Goal: Task Accomplishment & Management: Use online tool/utility

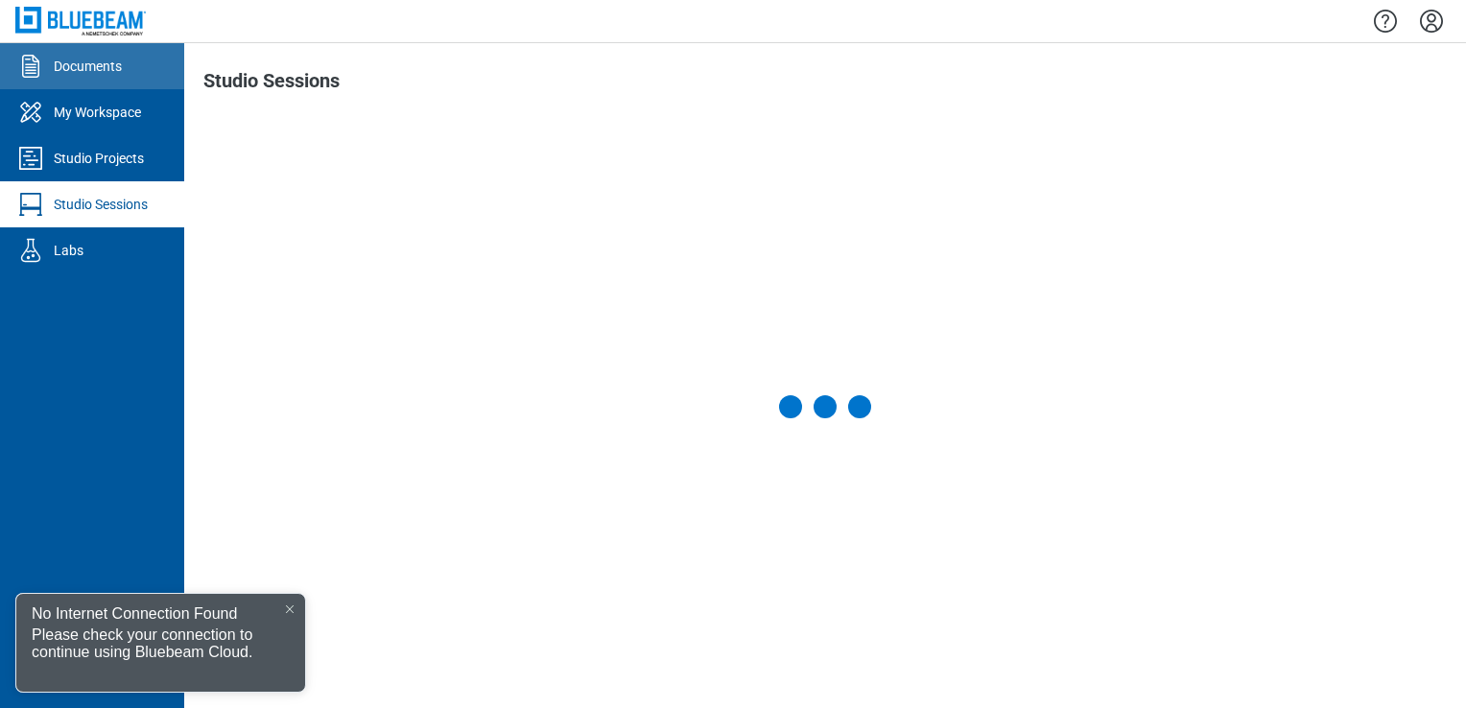
click at [92, 83] on link "Documents" at bounding box center [92, 66] width 184 height 46
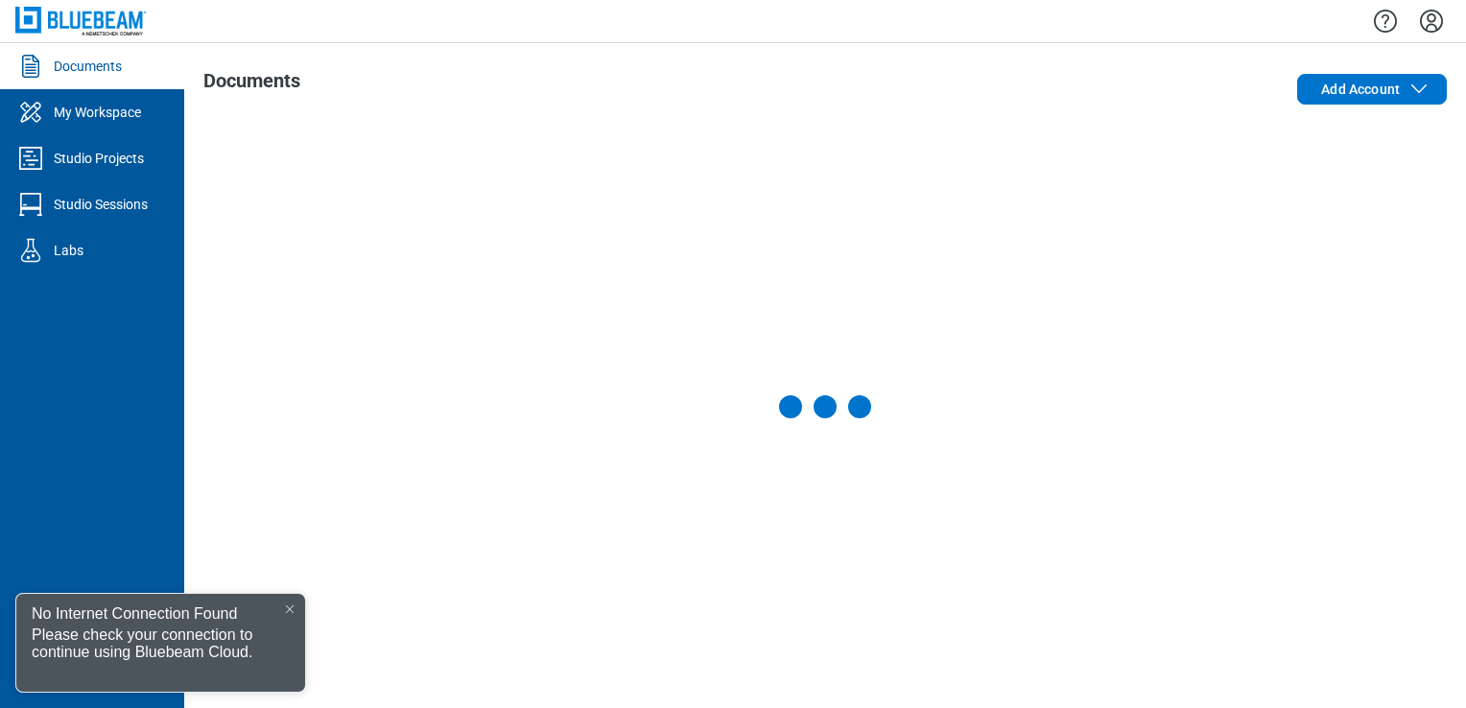
click at [292, 599] on div "No Internet Connection Found" at bounding box center [160, 610] width 289 height 33
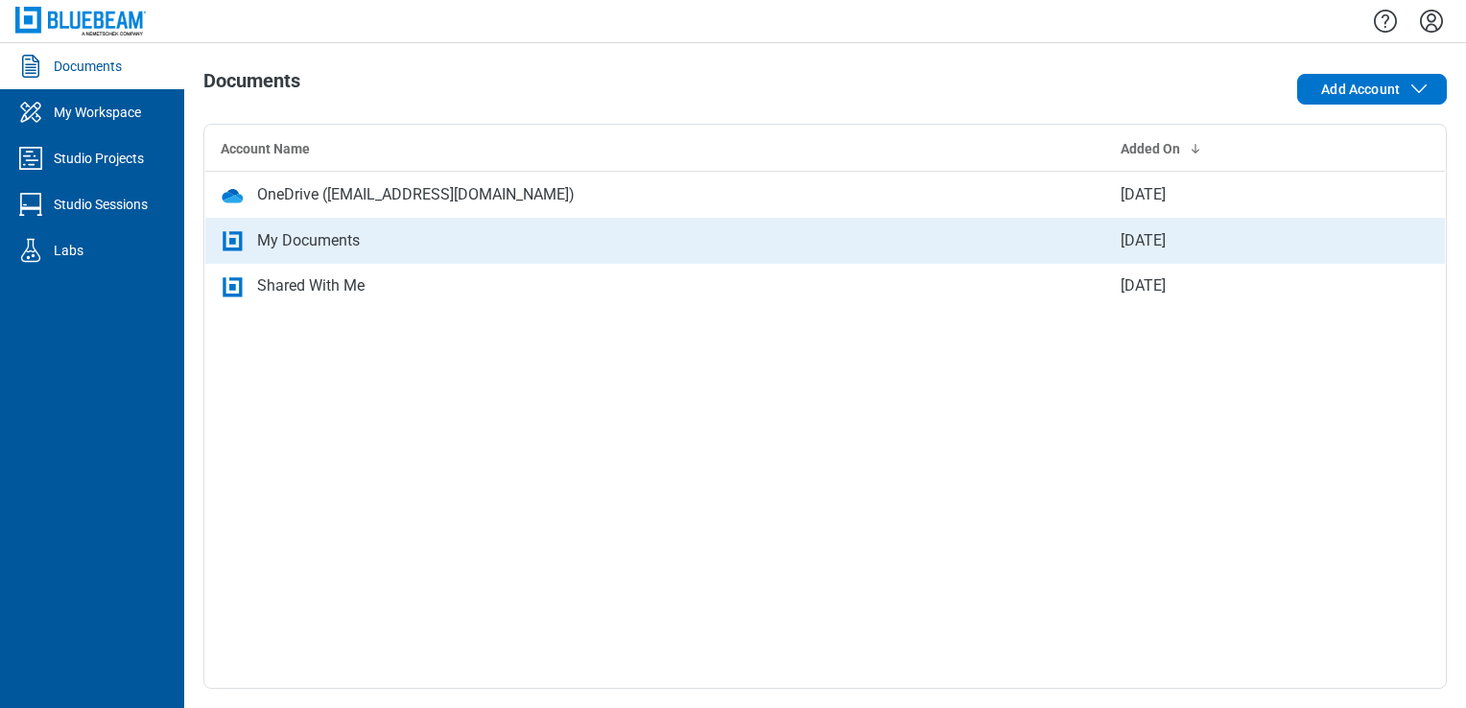
click at [315, 236] on div "My Documents" at bounding box center [308, 240] width 103 height 23
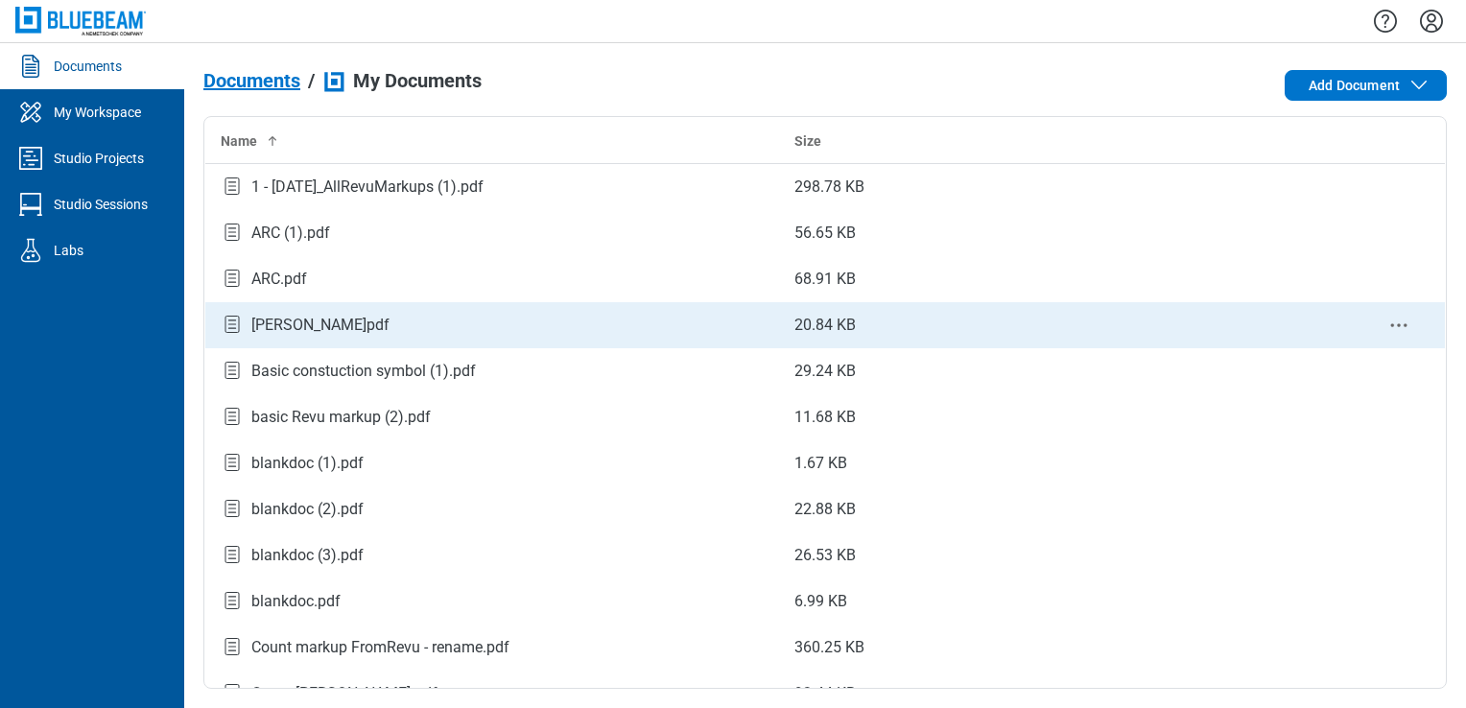
click at [306, 316] on div "[PERSON_NAME]pdf" at bounding box center [320, 325] width 138 height 23
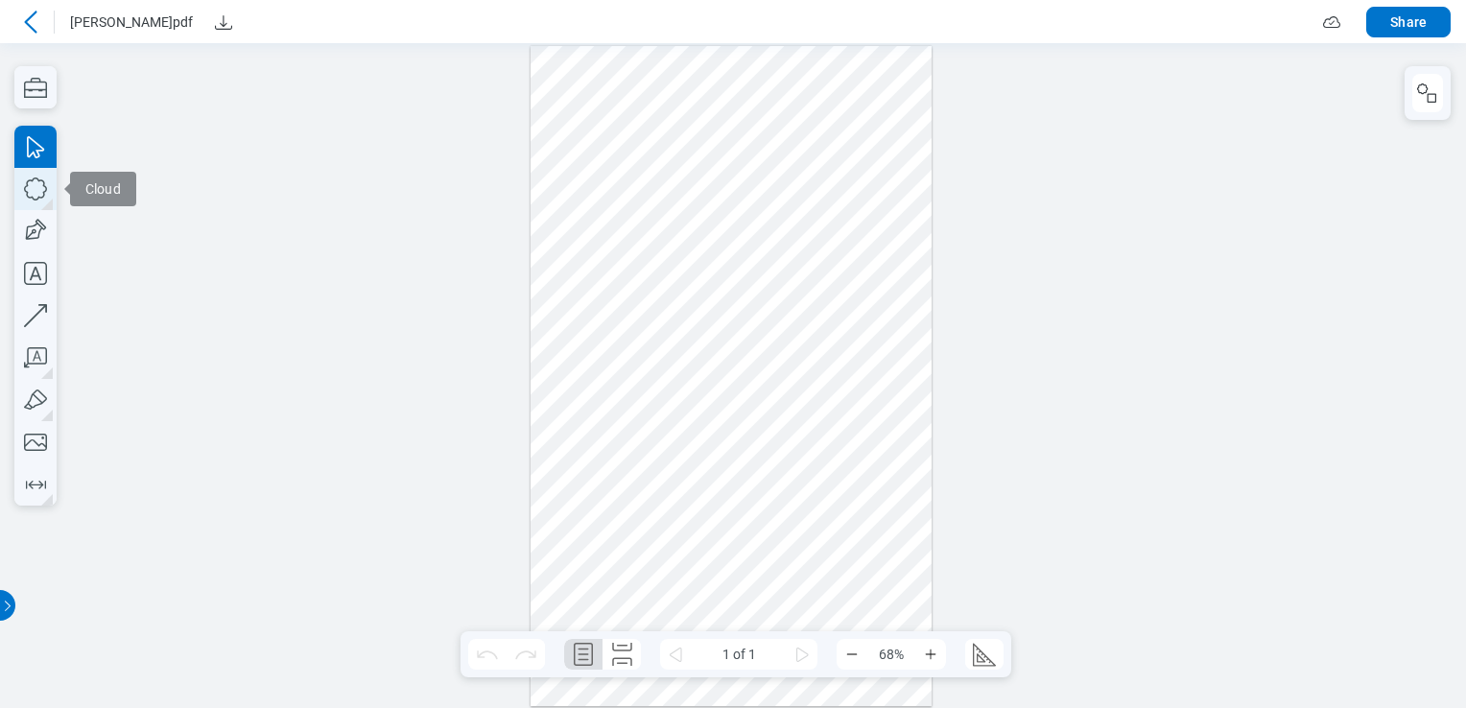
click at [38, 201] on icon "button" at bounding box center [35, 189] width 42 height 42
drag, startPoint x: 584, startPoint y: 381, endPoint x: 672, endPoint y: 465, distance: 121.4
click at [672, 465] on div at bounding box center [731, 376] width 401 height 661
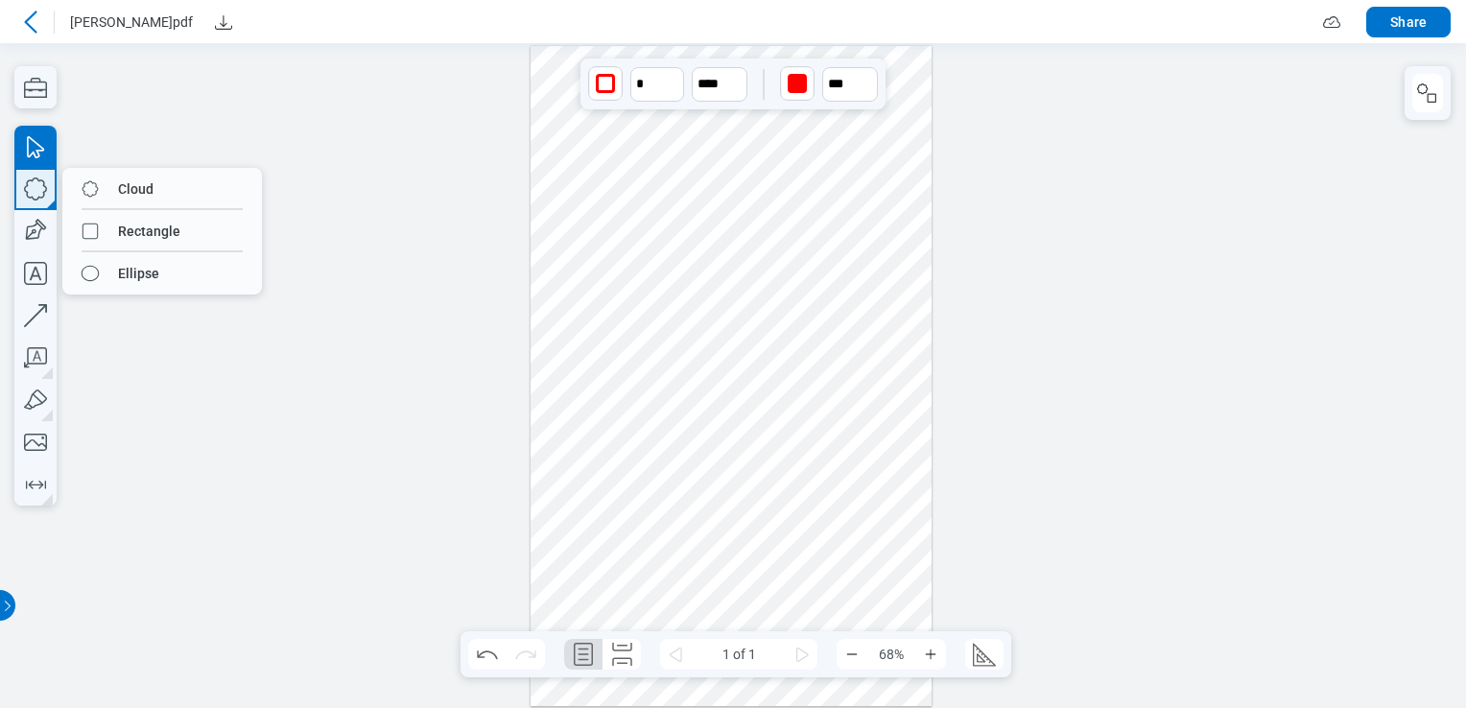
click at [42, 194] on icon "button" at bounding box center [35, 189] width 42 height 42
drag, startPoint x: 649, startPoint y: 400, endPoint x: 687, endPoint y: 315, distance: 93.6
click at [647, 399] on div at bounding box center [731, 376] width 401 height 661
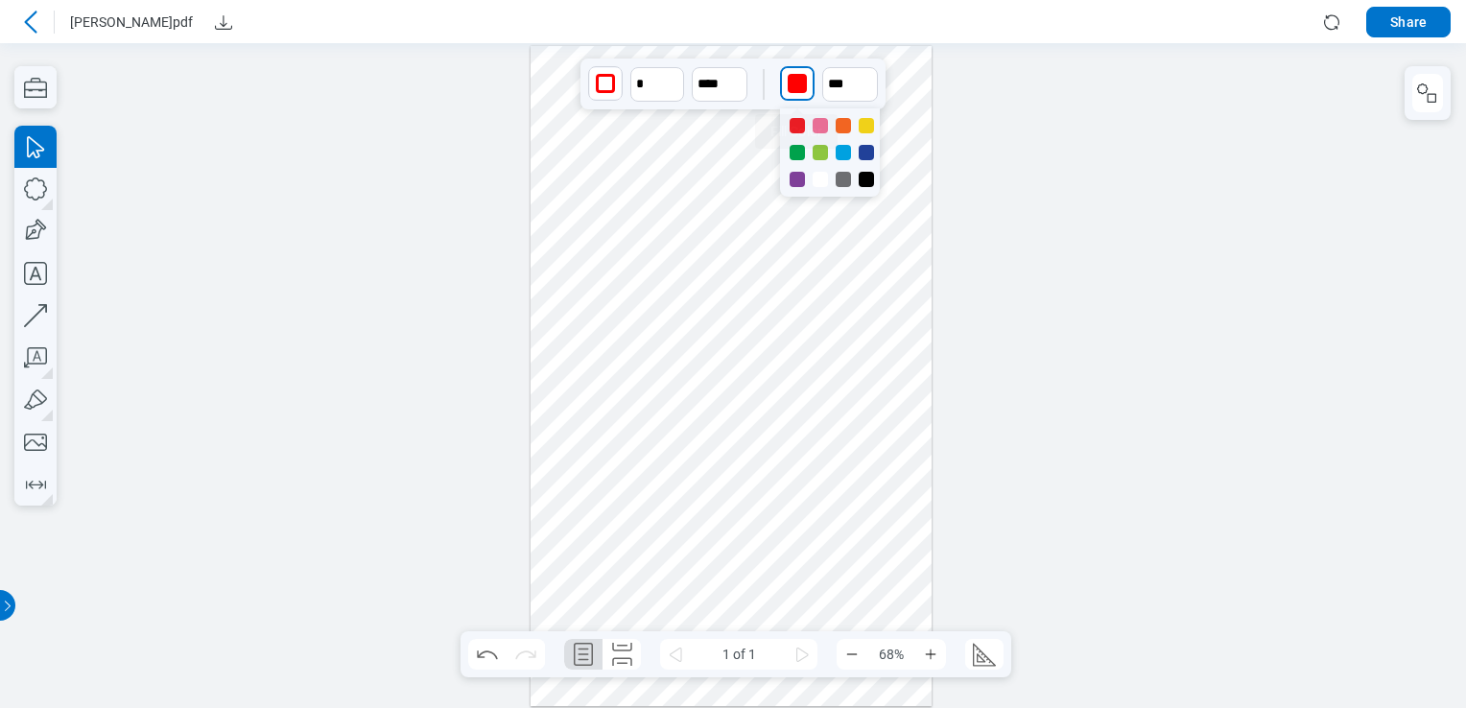
click at [799, 84] on div "button" at bounding box center [797, 83] width 19 height 19
click at [818, 148] on div at bounding box center [820, 152] width 15 height 15
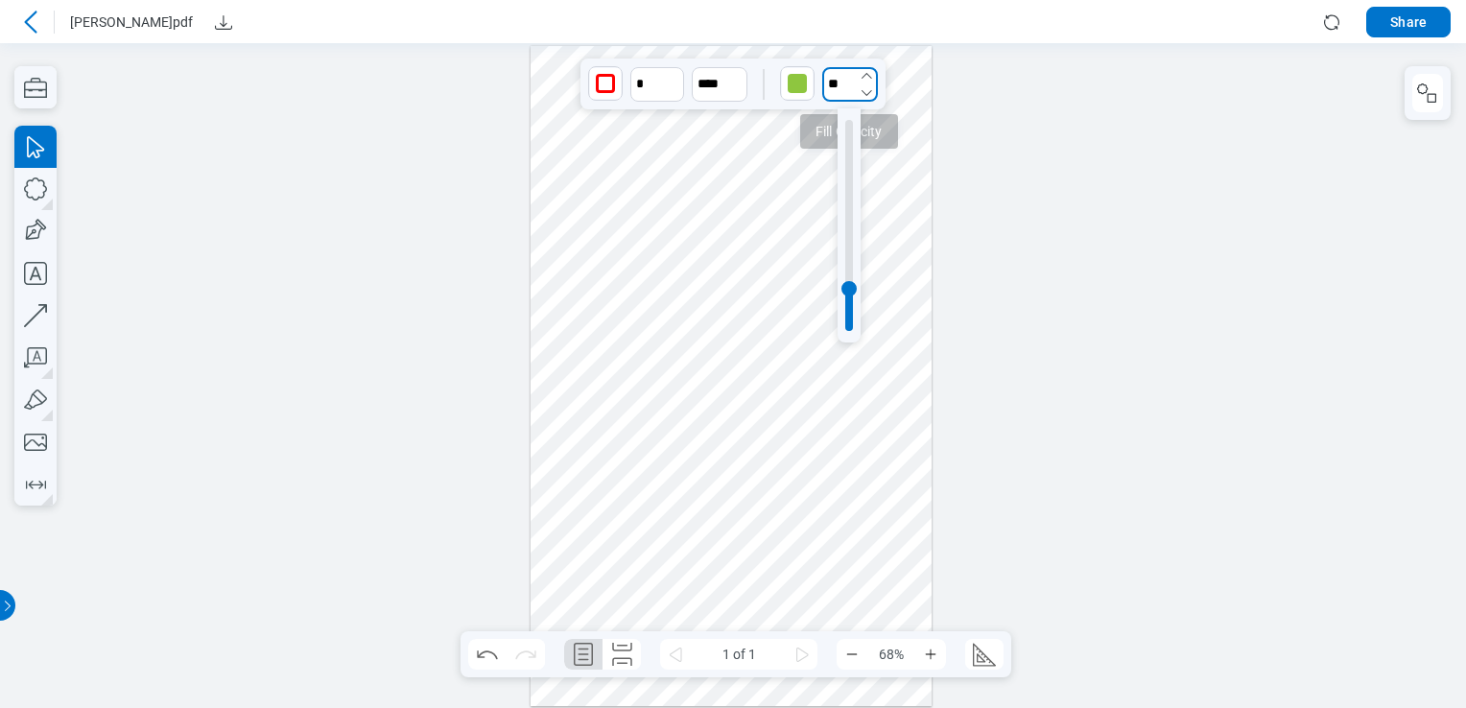
click at [830, 83] on input "**" at bounding box center [850, 84] width 56 height 35
click at [848, 130] on div at bounding box center [849, 225] width 8 height 211
type input "***"
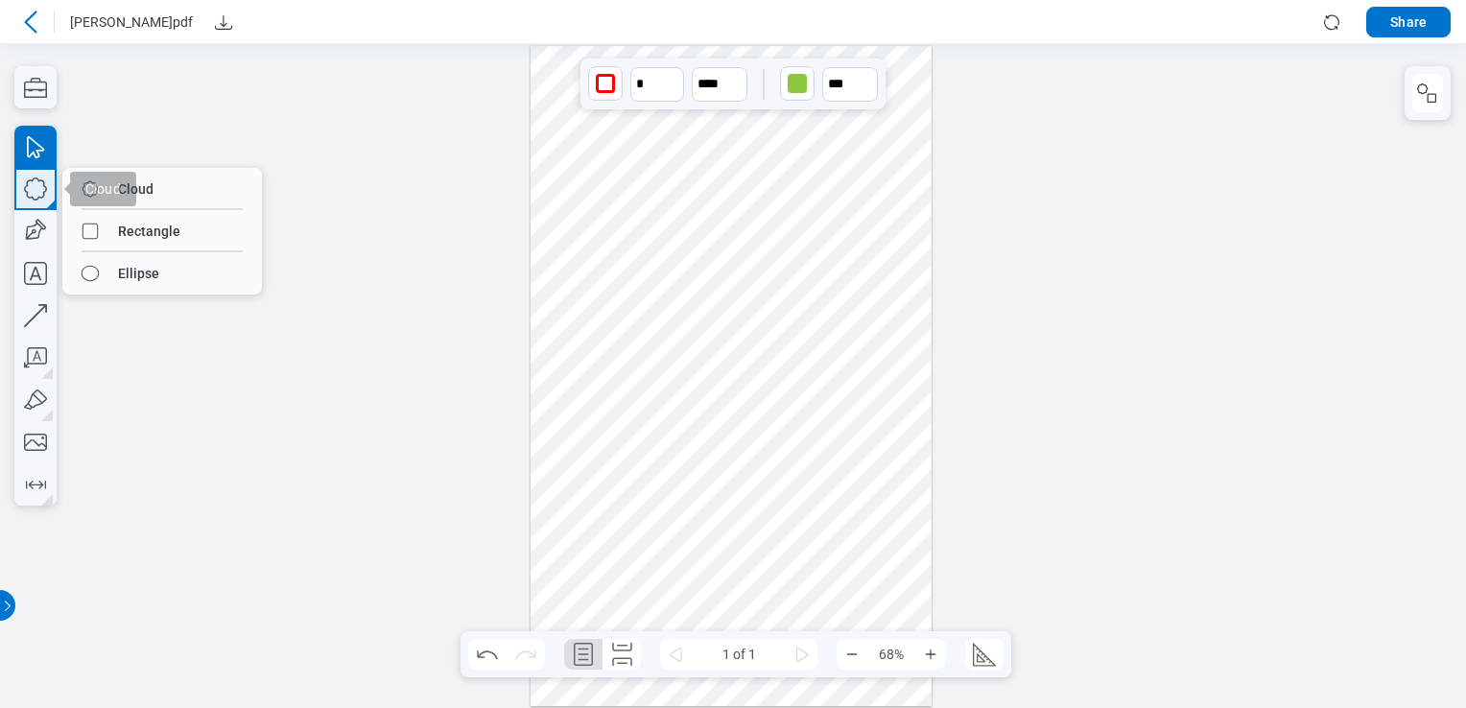
click at [50, 190] on icon "button" at bounding box center [35, 189] width 42 height 42
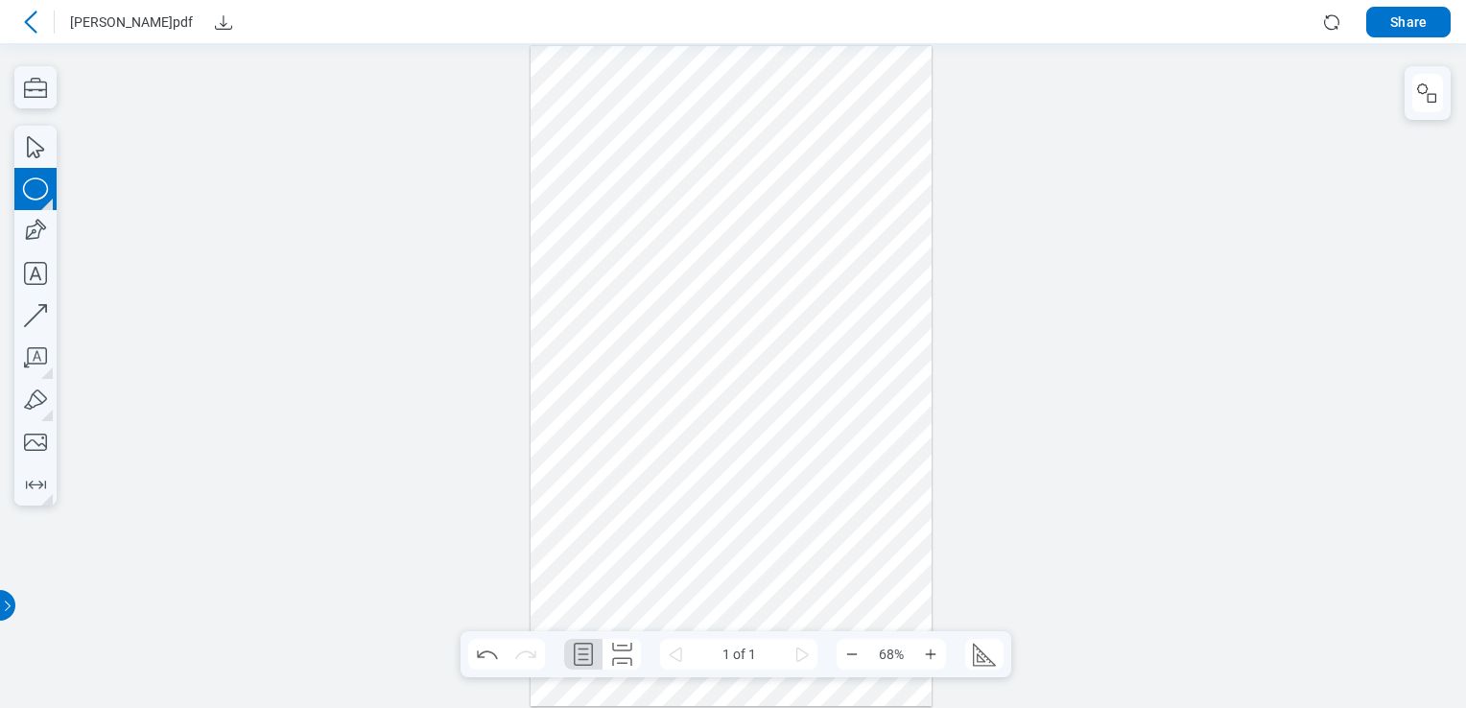
drag, startPoint x: 735, startPoint y: 391, endPoint x: 771, endPoint y: 467, distance: 84.1
click at [771, 467] on div at bounding box center [731, 376] width 401 height 661
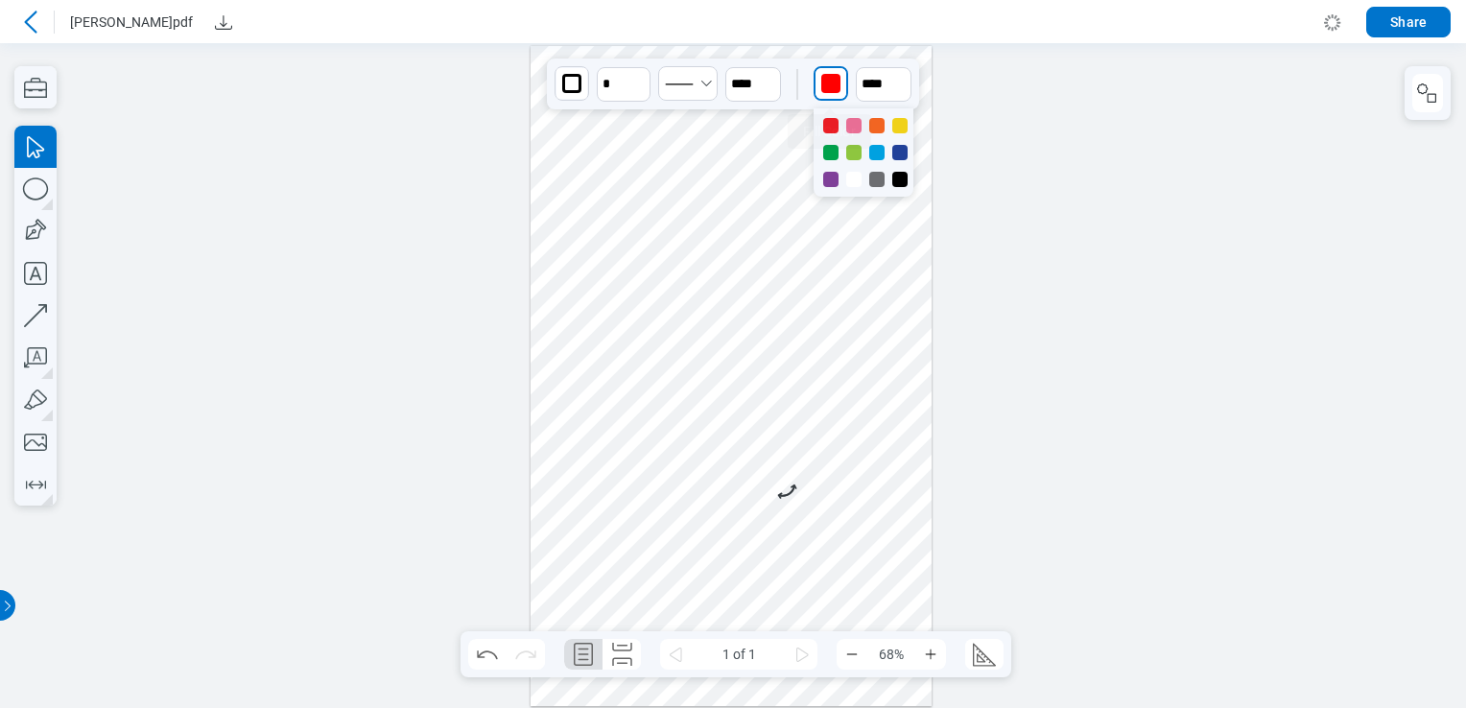
drag, startPoint x: 830, startPoint y: 91, endPoint x: 840, endPoint y: 117, distance: 28.0
click at [832, 91] on div "button" at bounding box center [830, 83] width 19 height 19
click at [900, 175] on div at bounding box center [899, 179] width 15 height 15
click at [852, 400] on div at bounding box center [731, 376] width 401 height 661
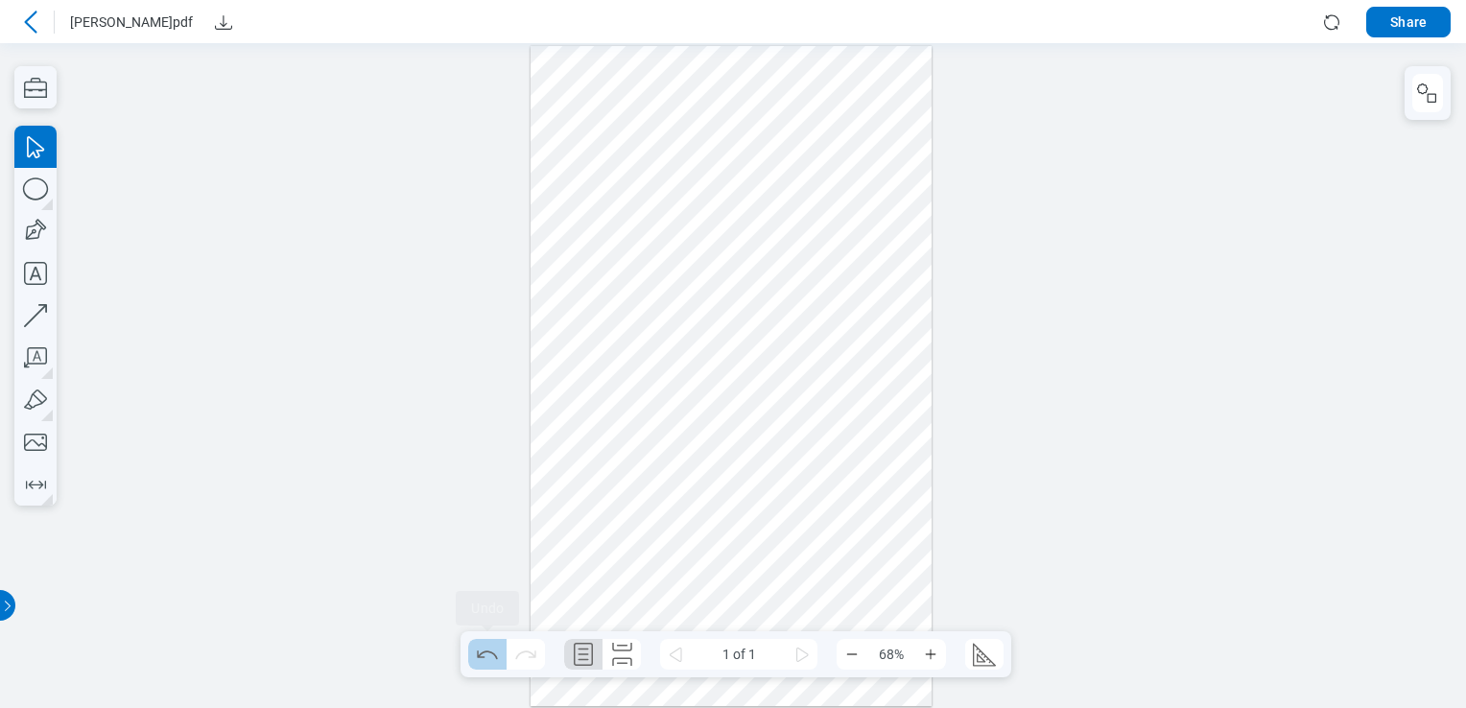
click at [480, 664] on icon "Undo" at bounding box center [487, 654] width 31 height 31
click at [512, 652] on icon "Redo" at bounding box center [525, 654] width 31 height 31
click at [489, 651] on icon "Undo" at bounding box center [487, 654] width 20 height 9
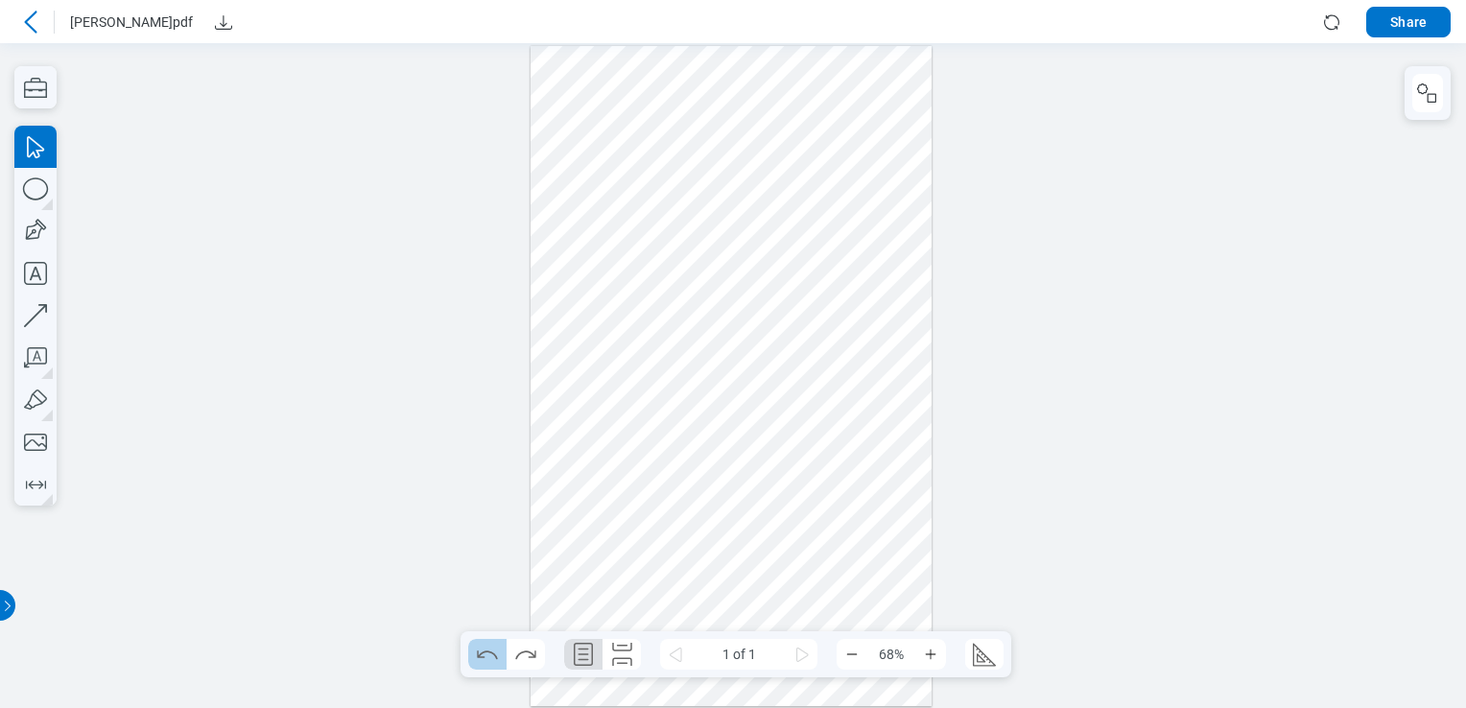
click at [489, 651] on icon "Undo" at bounding box center [487, 654] width 20 height 9
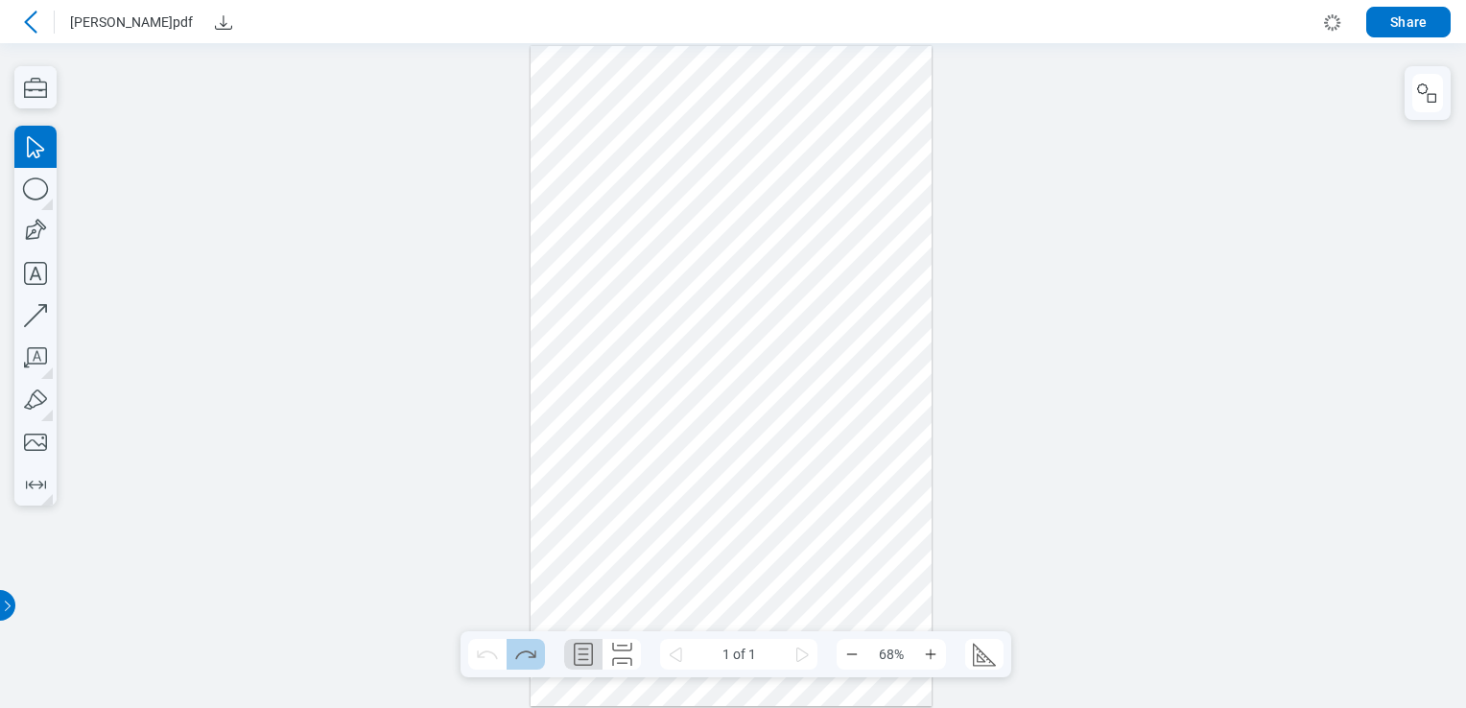
click at [521, 651] on icon "Redo" at bounding box center [525, 654] width 31 height 31
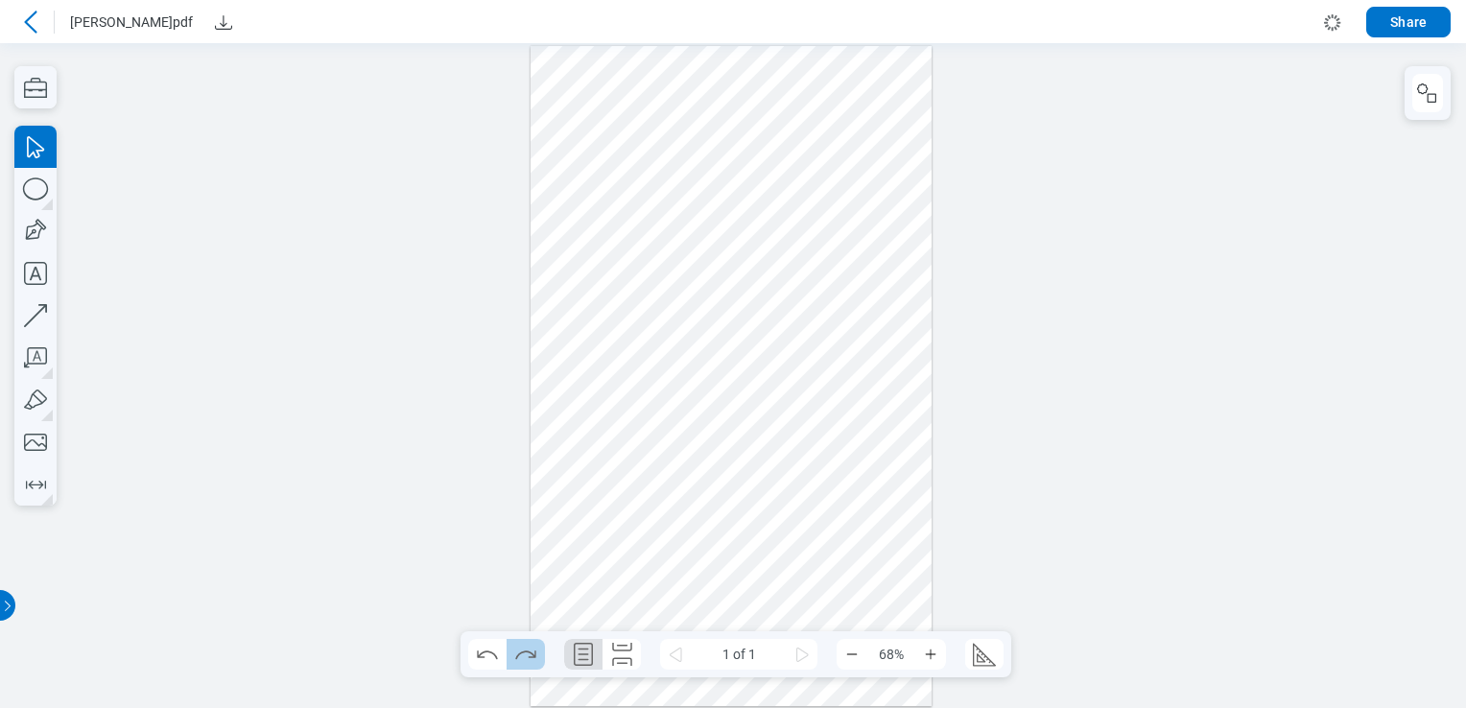
click at [521, 651] on icon "Redo" at bounding box center [525, 654] width 31 height 31
click at [805, 435] on div at bounding box center [731, 376] width 401 height 661
click at [35, 23] on icon at bounding box center [30, 22] width 23 height 23
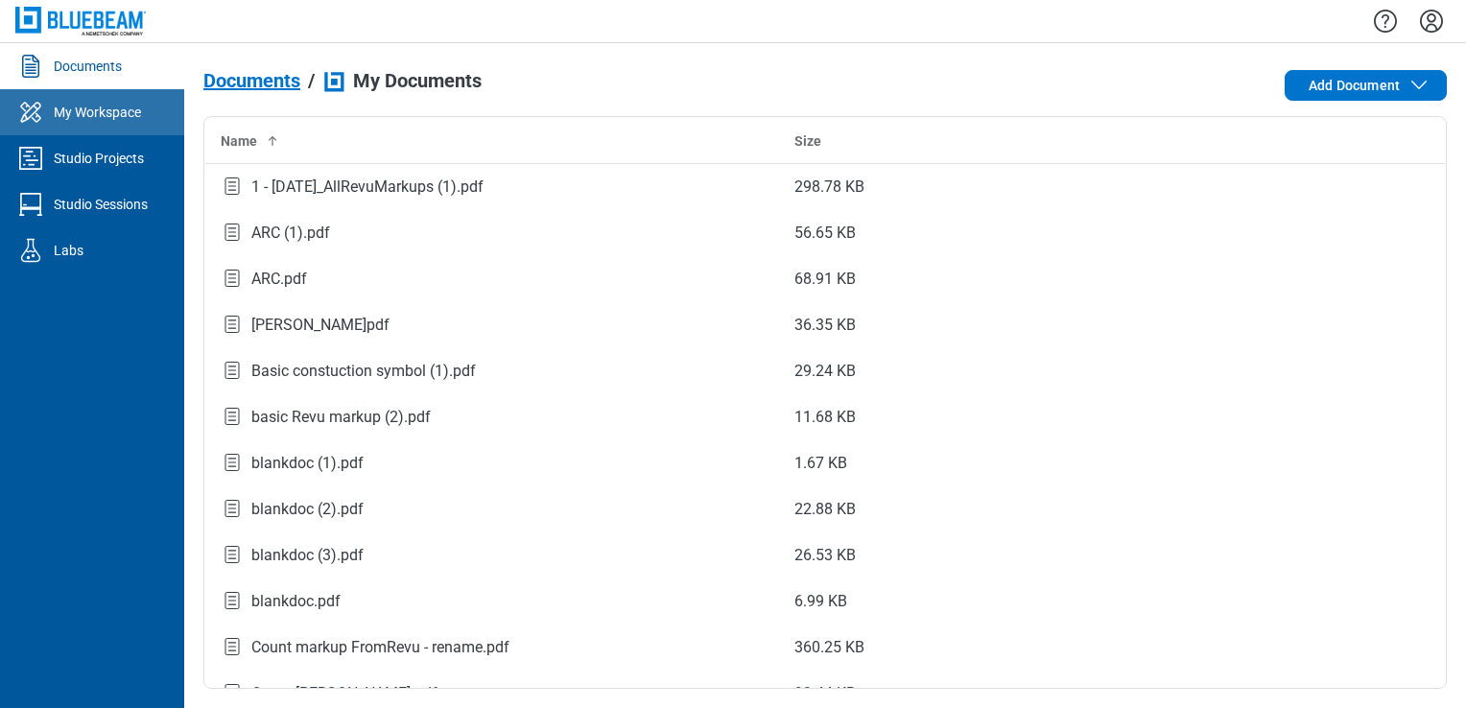
click at [55, 130] on link "My Workspace" at bounding box center [92, 112] width 184 height 46
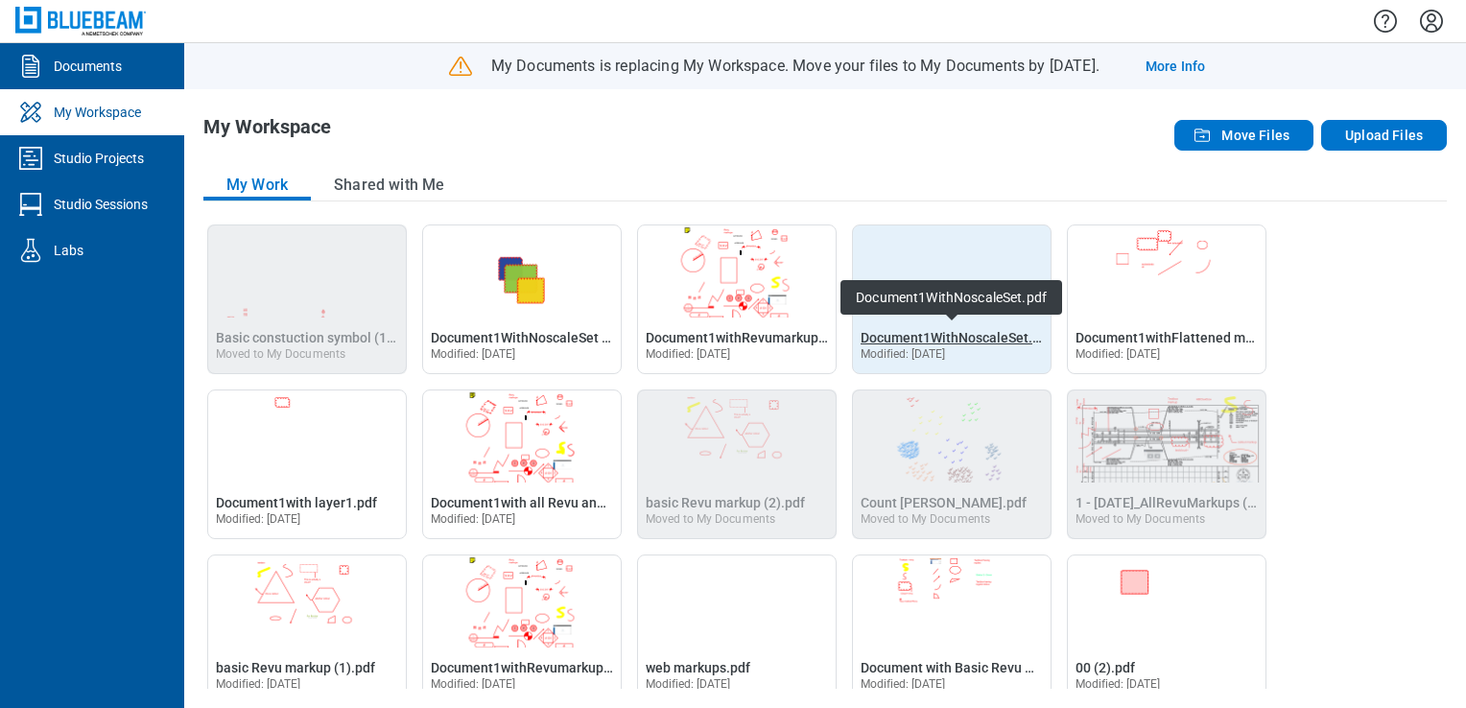
click at [943, 334] on span "Document1WithNoscaleSet.pdf" at bounding box center [957, 337] width 192 height 15
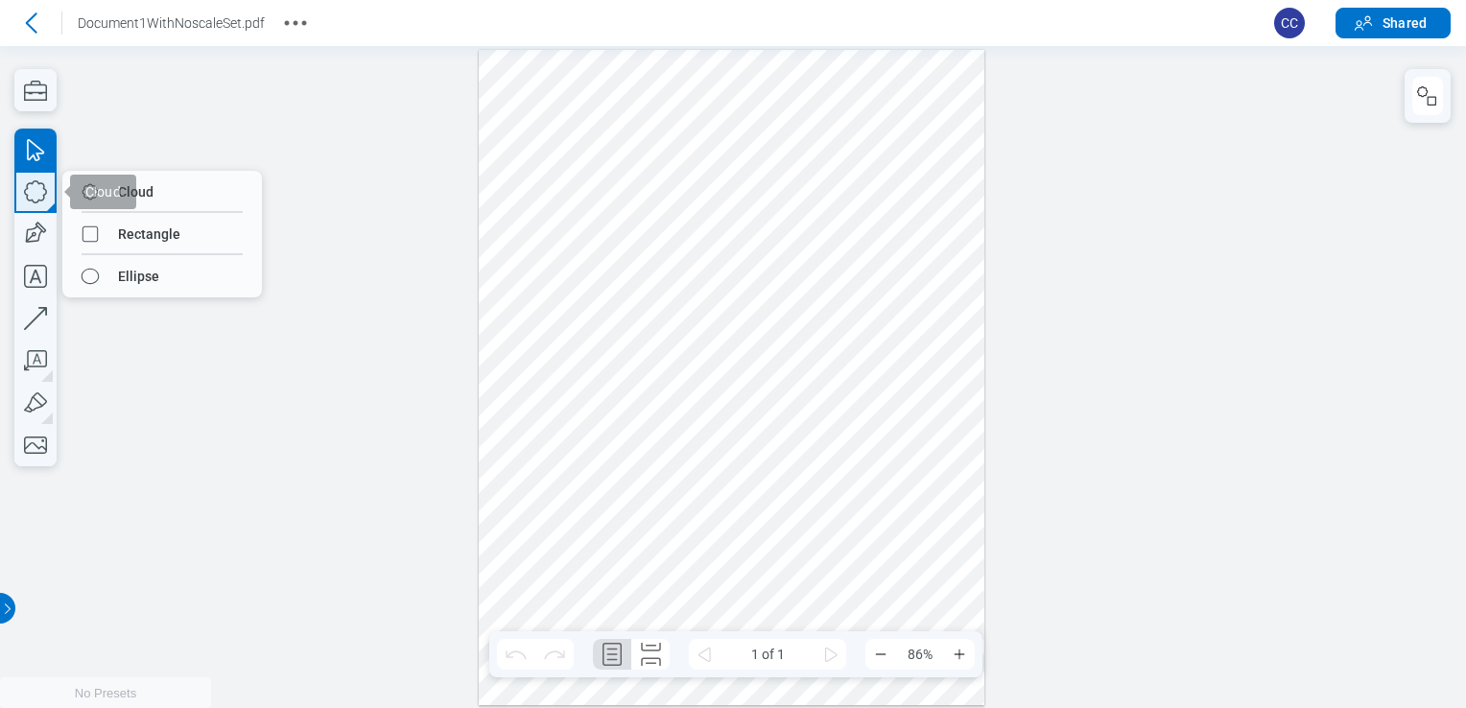
click at [28, 194] on icon "button" at bounding box center [35, 192] width 42 height 42
click at [35, 25] on icon at bounding box center [30, 23] width 31 height 31
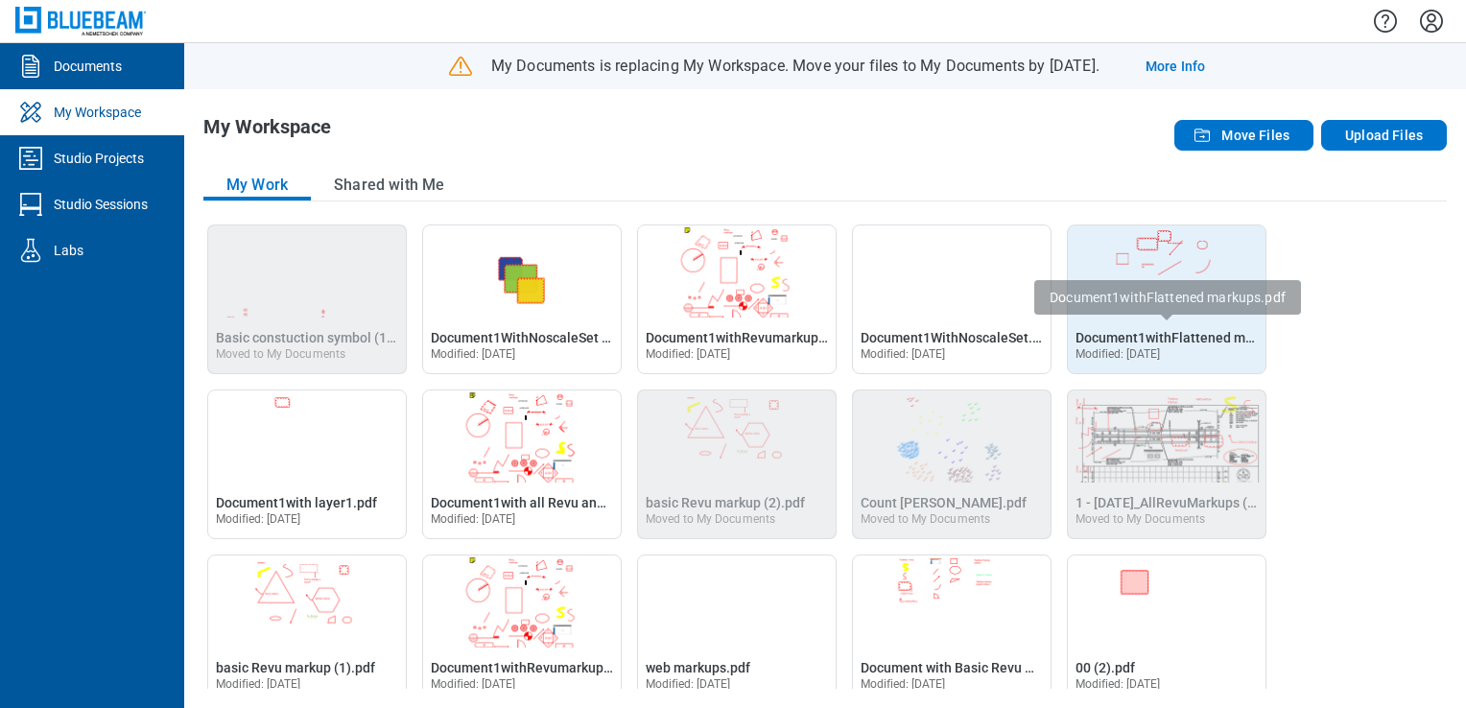
click at [1147, 328] on div "Open Document1withFlattened markups.pdf in Editor Document1withFlattened markup…" at bounding box center [1166, 337] width 182 height 19
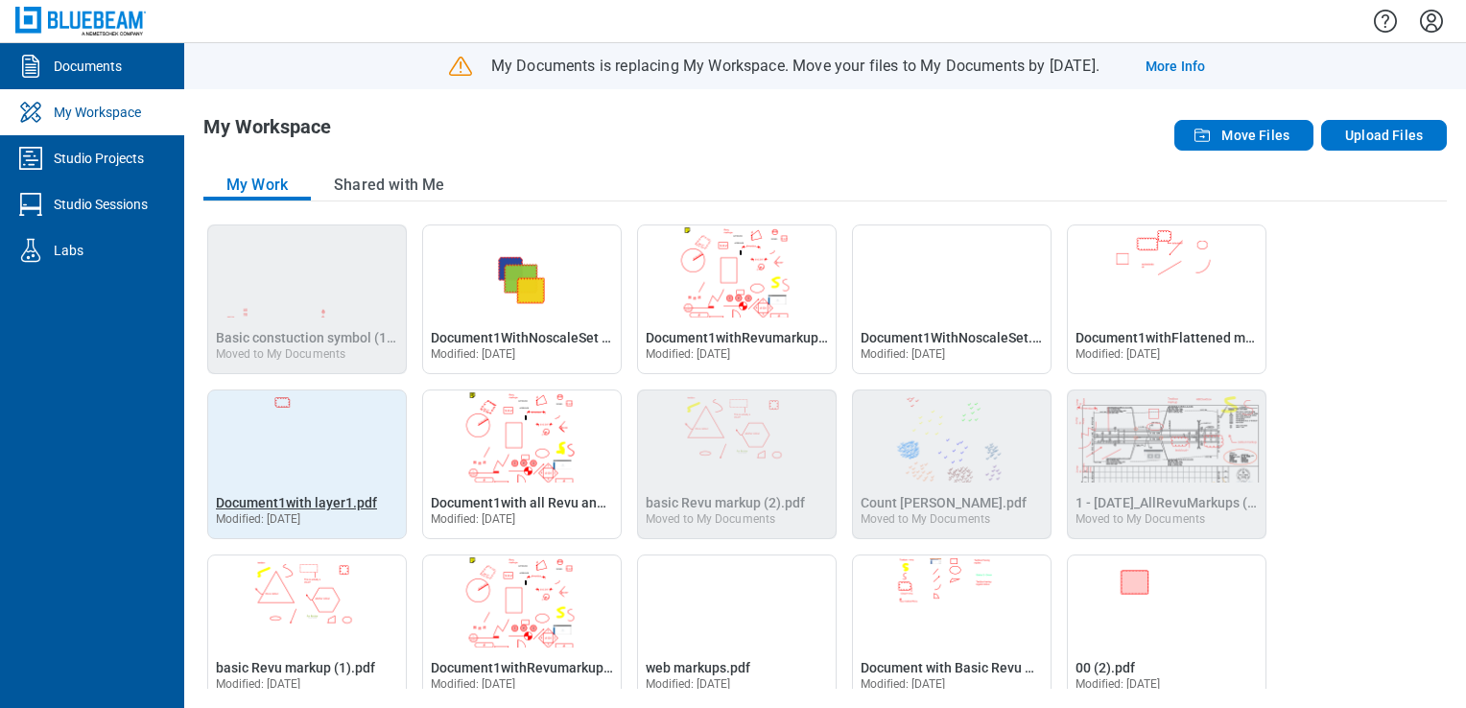
click at [337, 500] on span "Document1with layer1.pdf" at bounding box center [296, 502] width 161 height 15
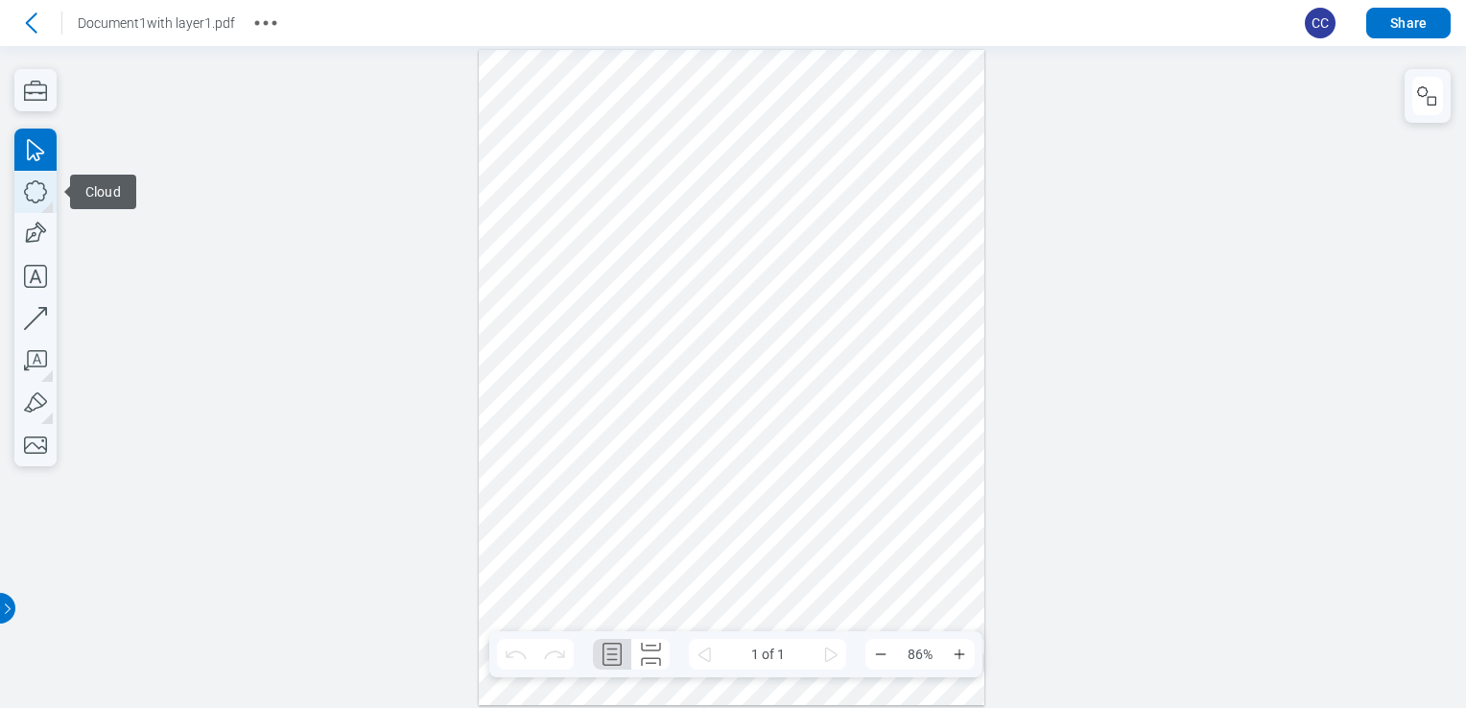
click at [51, 186] on icon "button" at bounding box center [35, 192] width 42 height 42
drag, startPoint x: 566, startPoint y: 209, endPoint x: 676, endPoint y: 314, distance: 152.0
click at [676, 314] on div at bounding box center [732, 377] width 507 height 655
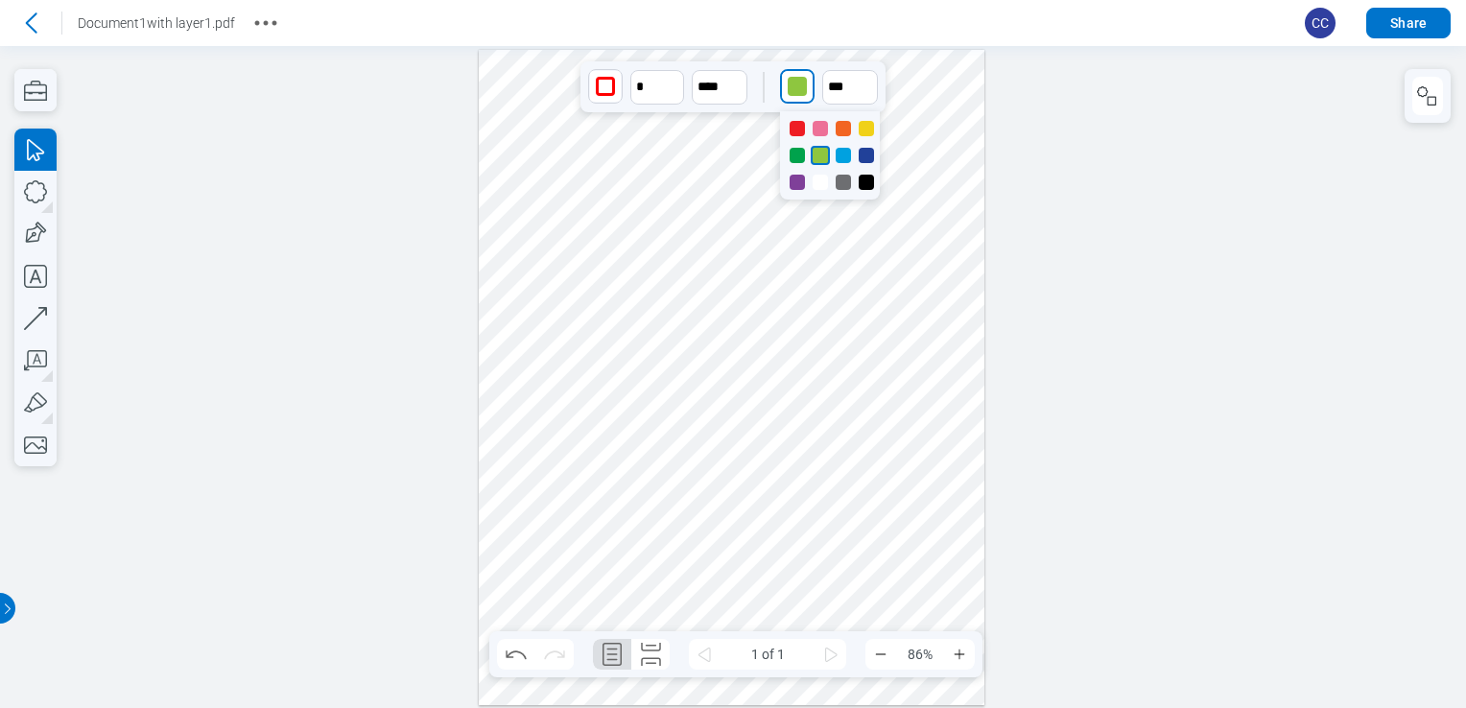
click at [788, 88] on div "button" at bounding box center [797, 86] width 19 height 19
click at [796, 130] on div at bounding box center [797, 128] width 15 height 15
click at [33, 199] on icon "button" at bounding box center [35, 192] width 42 height 42
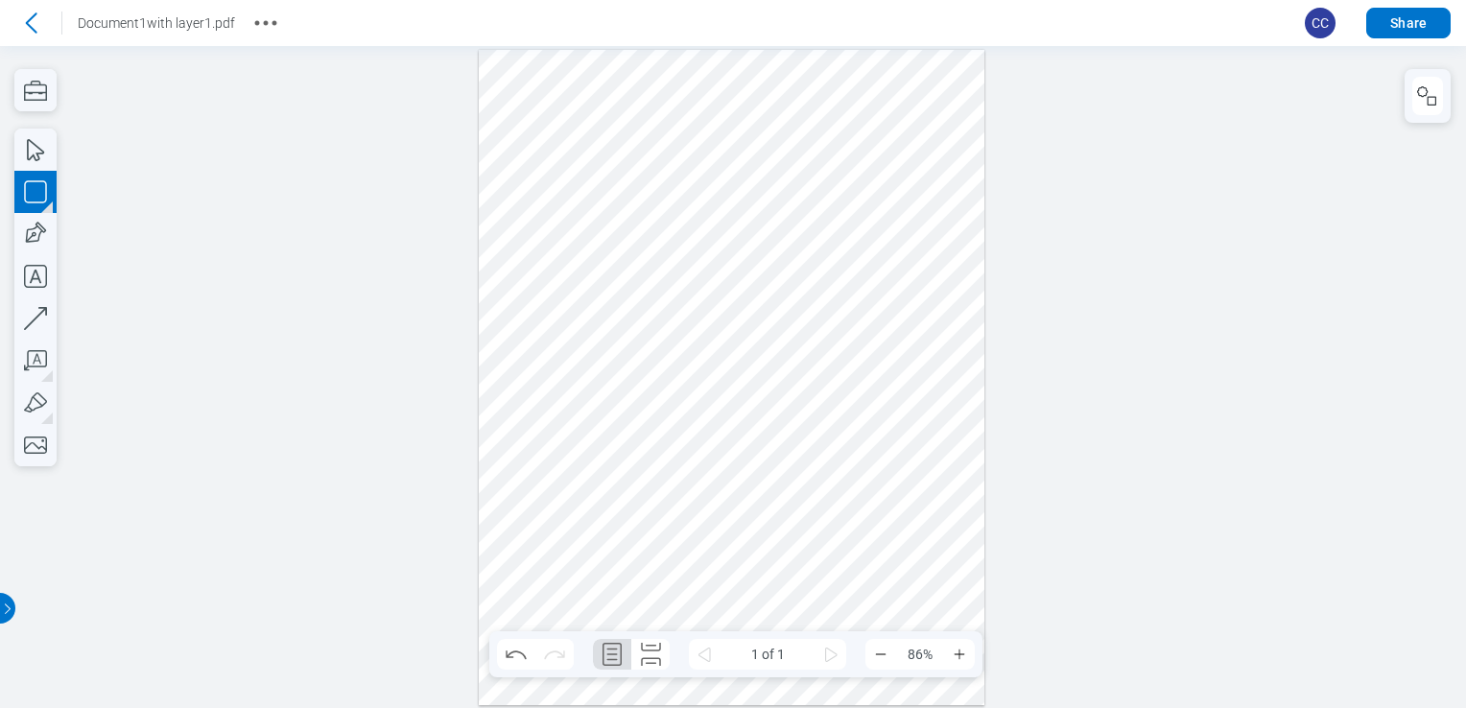
drag, startPoint x: 748, startPoint y: 203, endPoint x: 807, endPoint y: 315, distance: 125.7
click at [807, 315] on div at bounding box center [732, 377] width 507 height 655
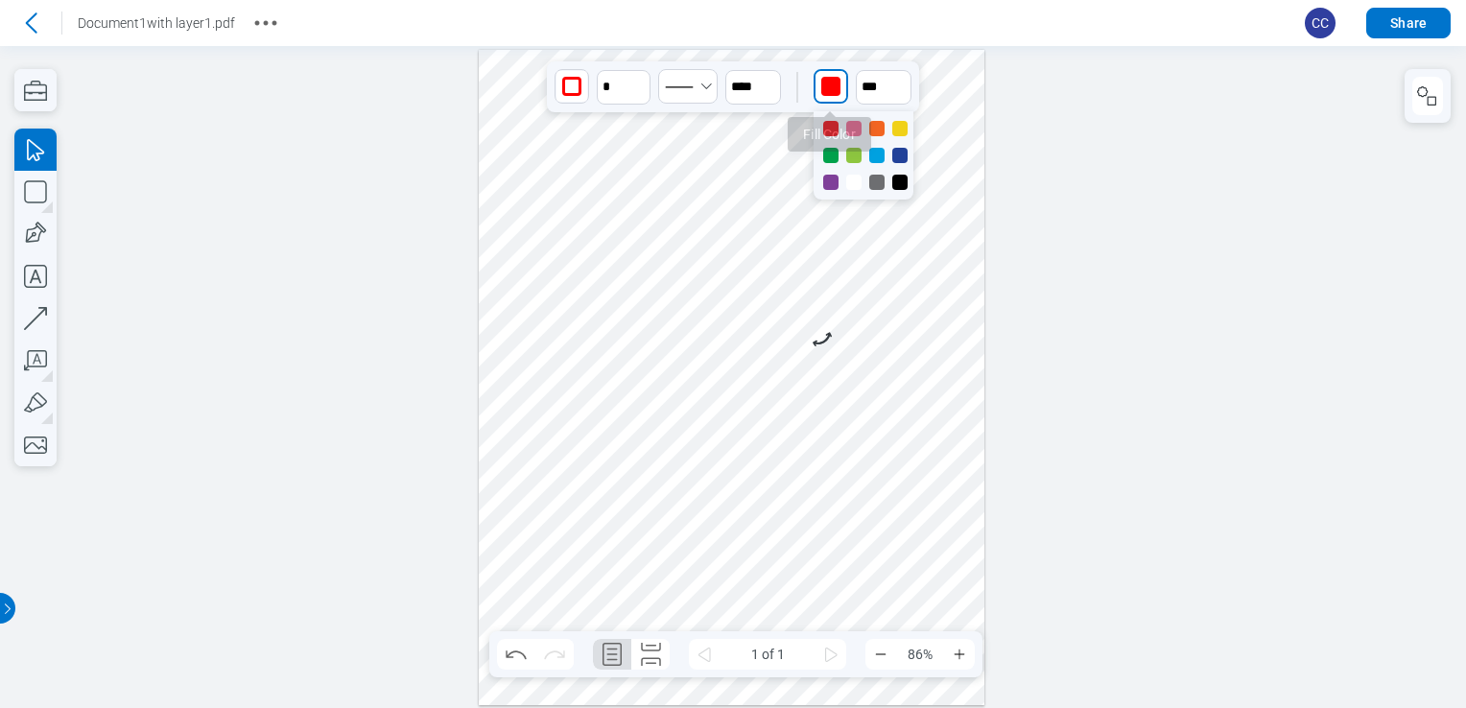
click at [837, 83] on div "button" at bounding box center [830, 86] width 19 height 19
click at [902, 128] on div at bounding box center [899, 128] width 15 height 15
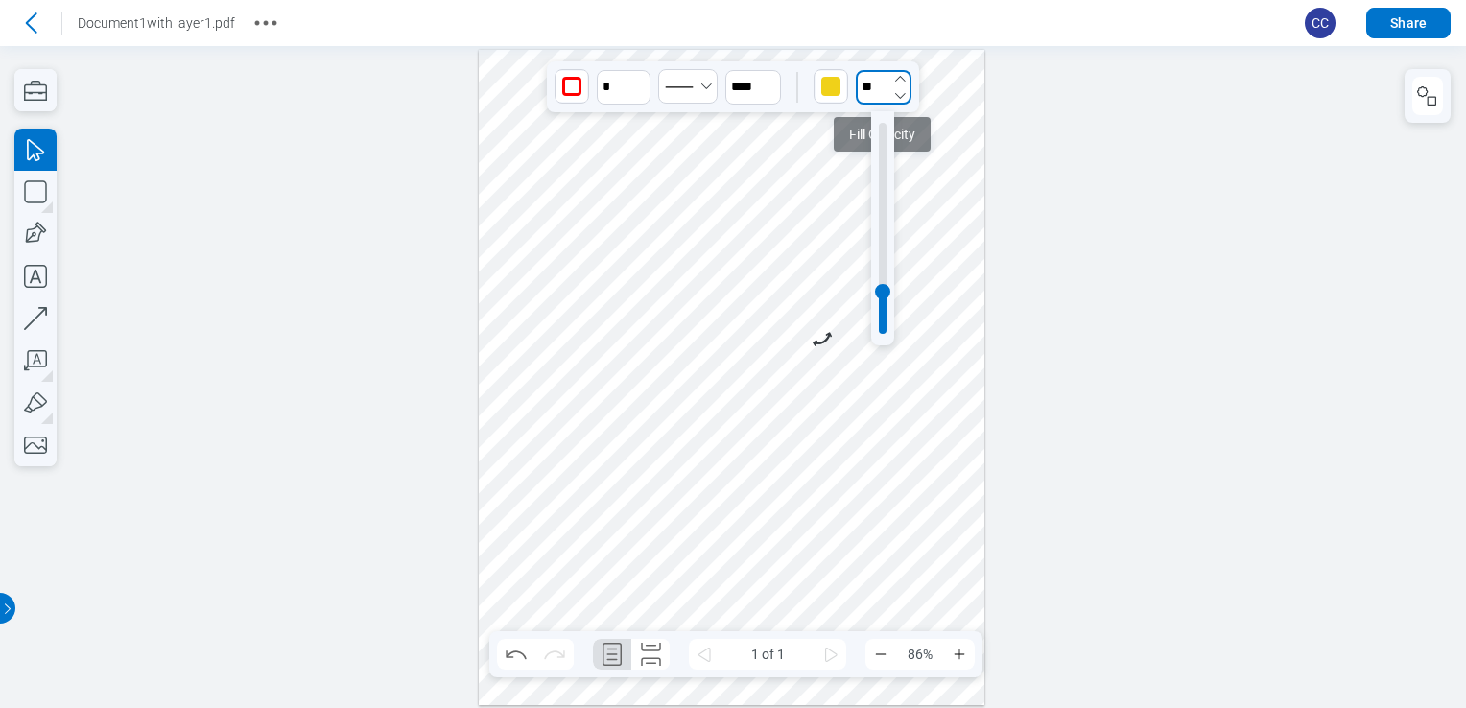
click at [873, 88] on input "**" at bounding box center [884, 87] width 56 height 35
type input "**"
click at [880, 130] on div at bounding box center [883, 228] width 8 height 211
click at [916, 166] on div at bounding box center [732, 377] width 507 height 655
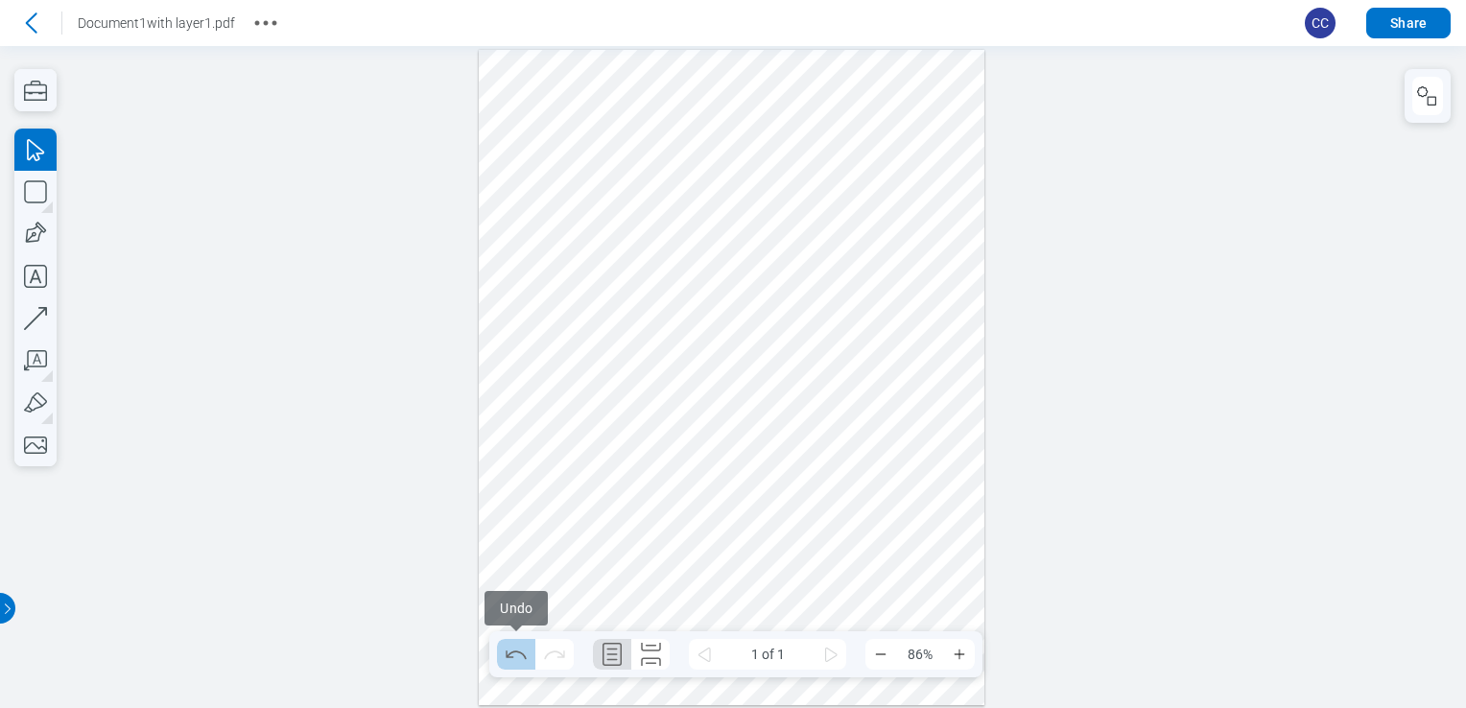
click at [512, 661] on icon "Undo" at bounding box center [516, 654] width 31 height 31
click at [548, 661] on icon "Redo" at bounding box center [554, 654] width 31 height 31
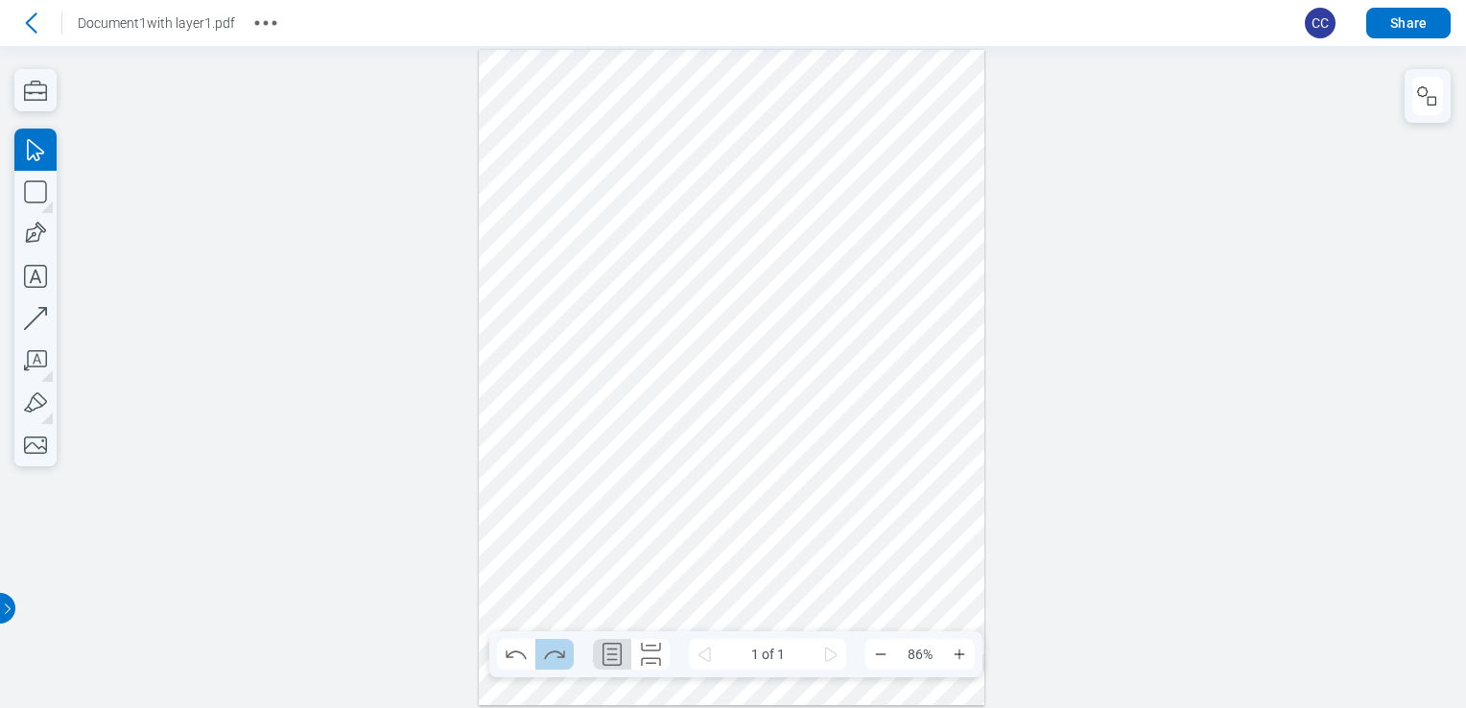
click at [548, 661] on icon "Redo" at bounding box center [554, 654] width 31 height 31
click at [518, 659] on icon "Undo" at bounding box center [516, 654] width 31 height 31
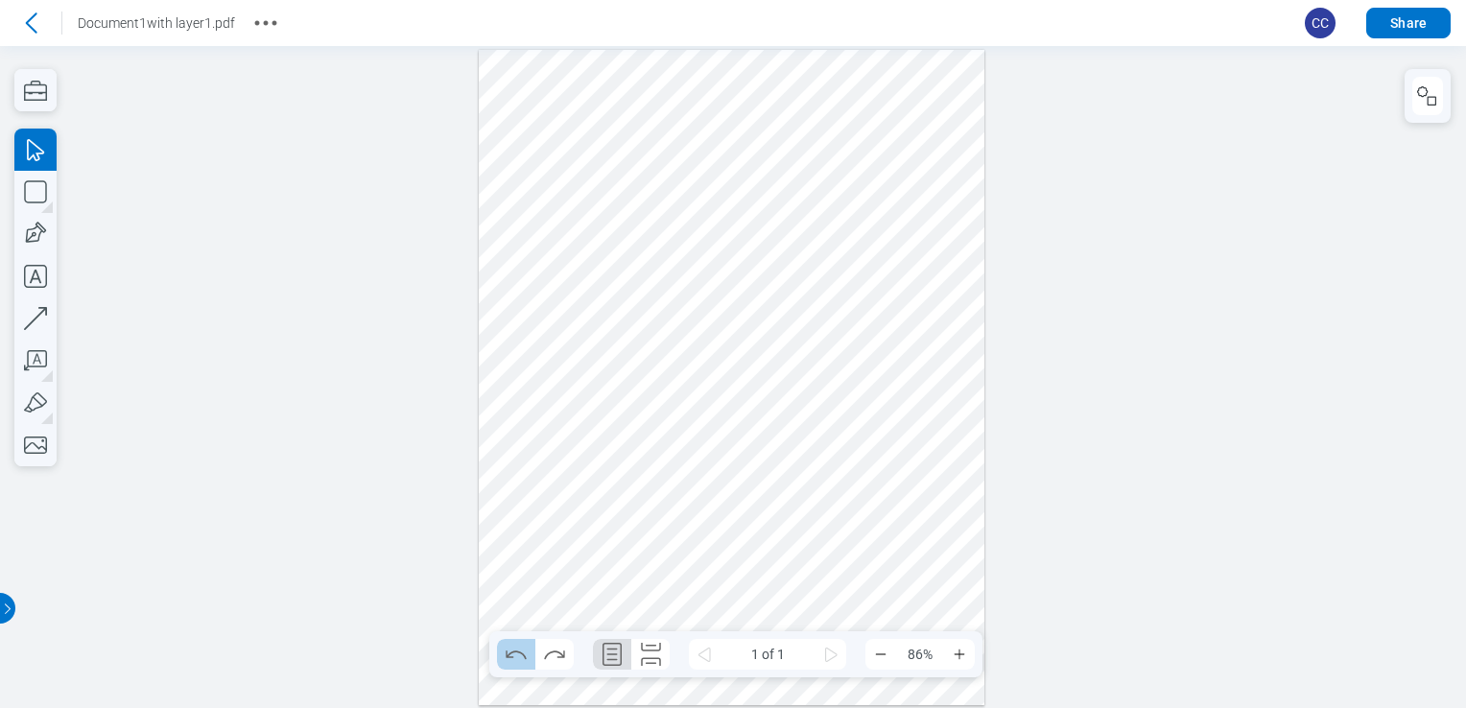
click at [518, 659] on icon "Undo" at bounding box center [516, 654] width 31 height 31
click at [551, 658] on icon "Redo" at bounding box center [554, 654] width 31 height 31
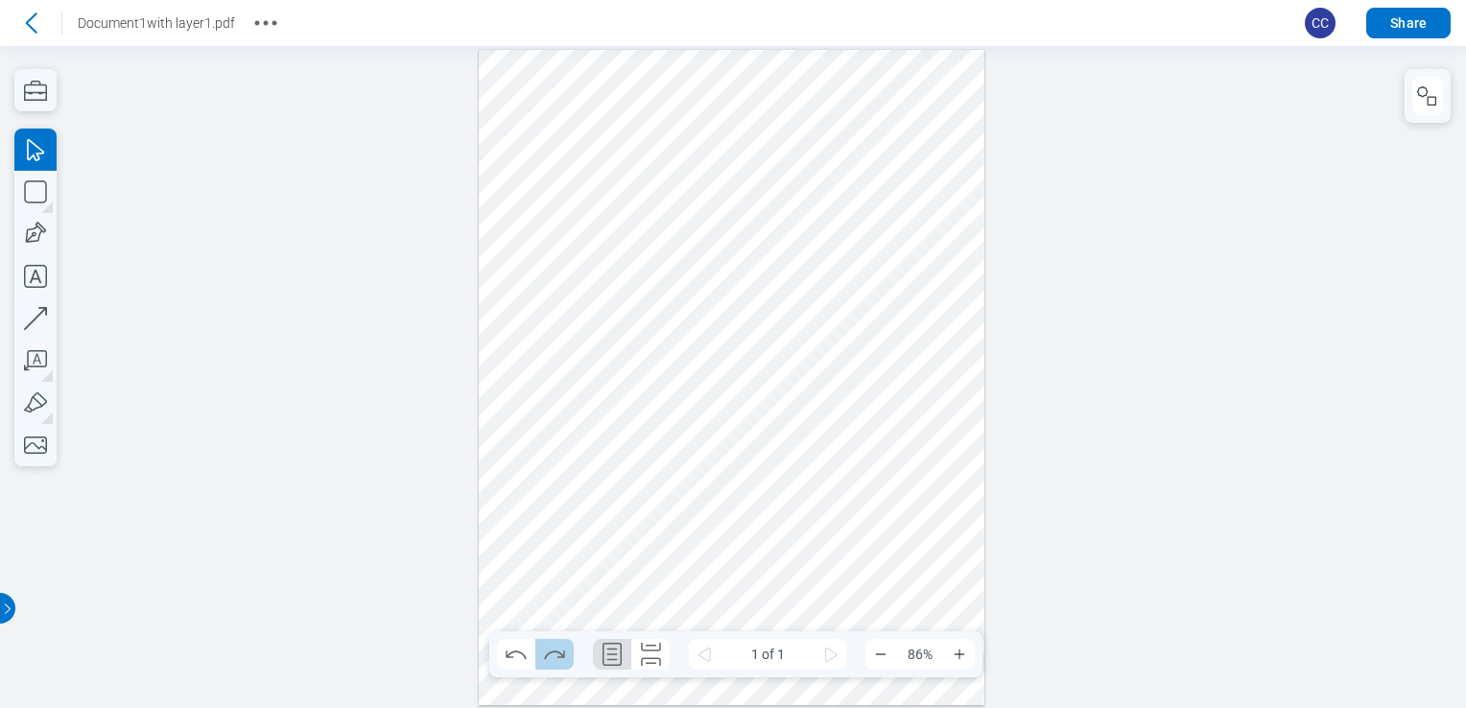
click at [551, 658] on icon "Redo" at bounding box center [554, 654] width 31 height 31
click at [576, 455] on div at bounding box center [732, 377] width 507 height 655
click at [38, 25] on icon at bounding box center [30, 23] width 31 height 31
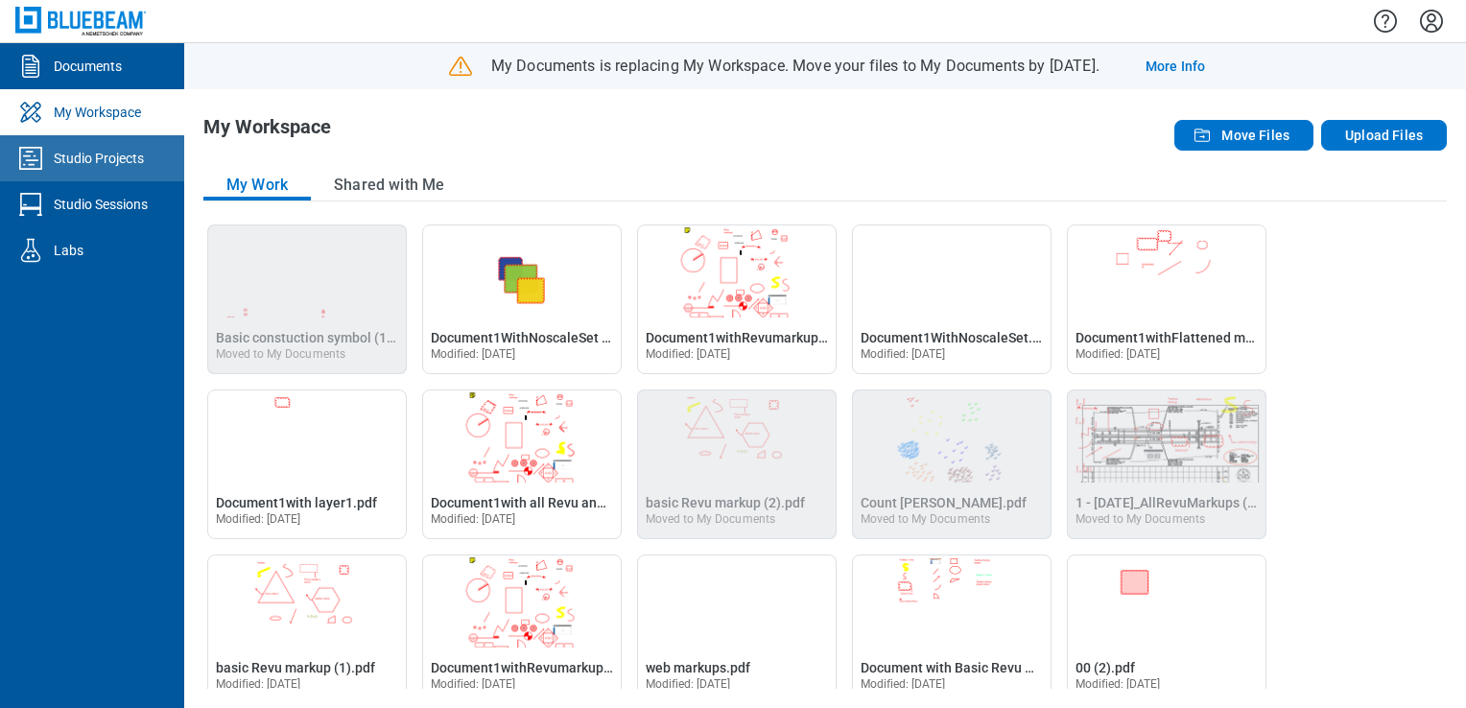
click at [135, 172] on link "Studio Projects" at bounding box center [92, 158] width 184 height 46
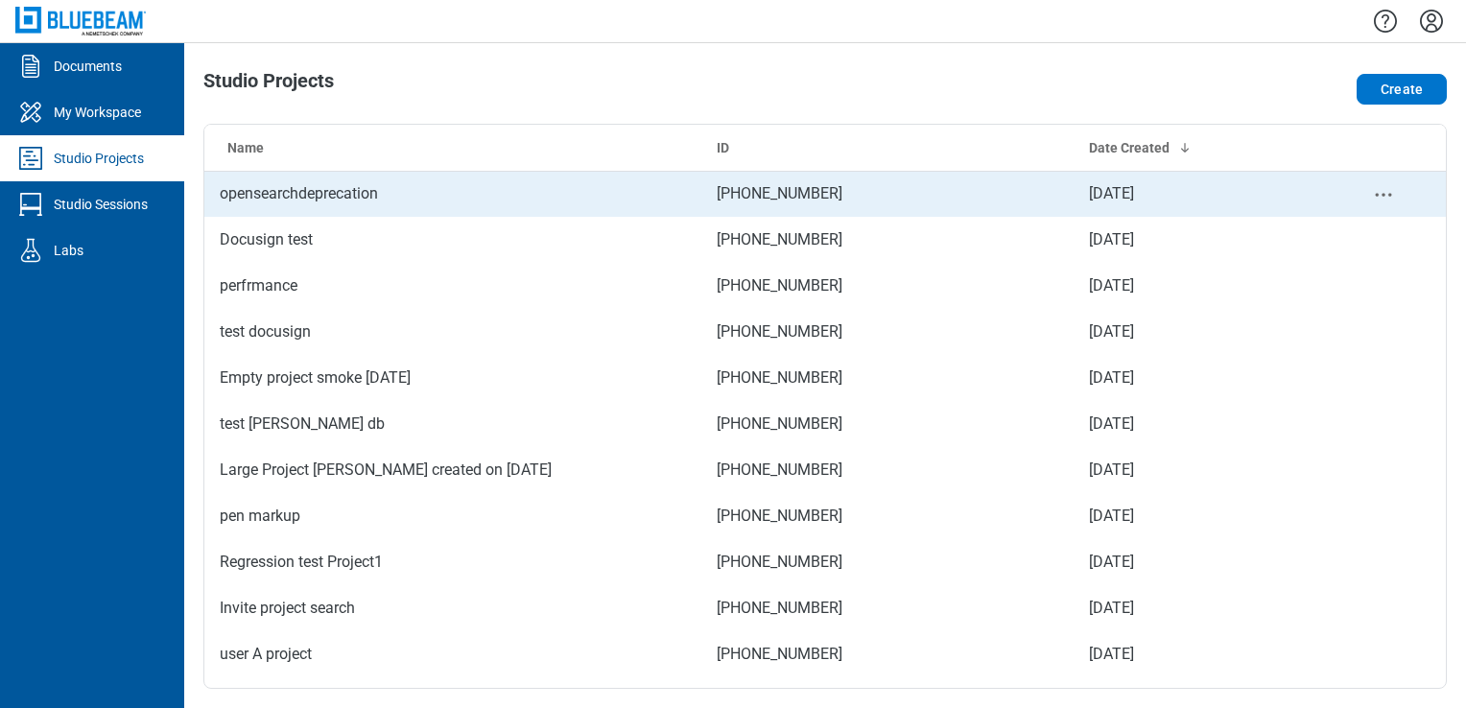
click at [306, 194] on td "opensearchdeprecation" at bounding box center [452, 194] width 497 height 46
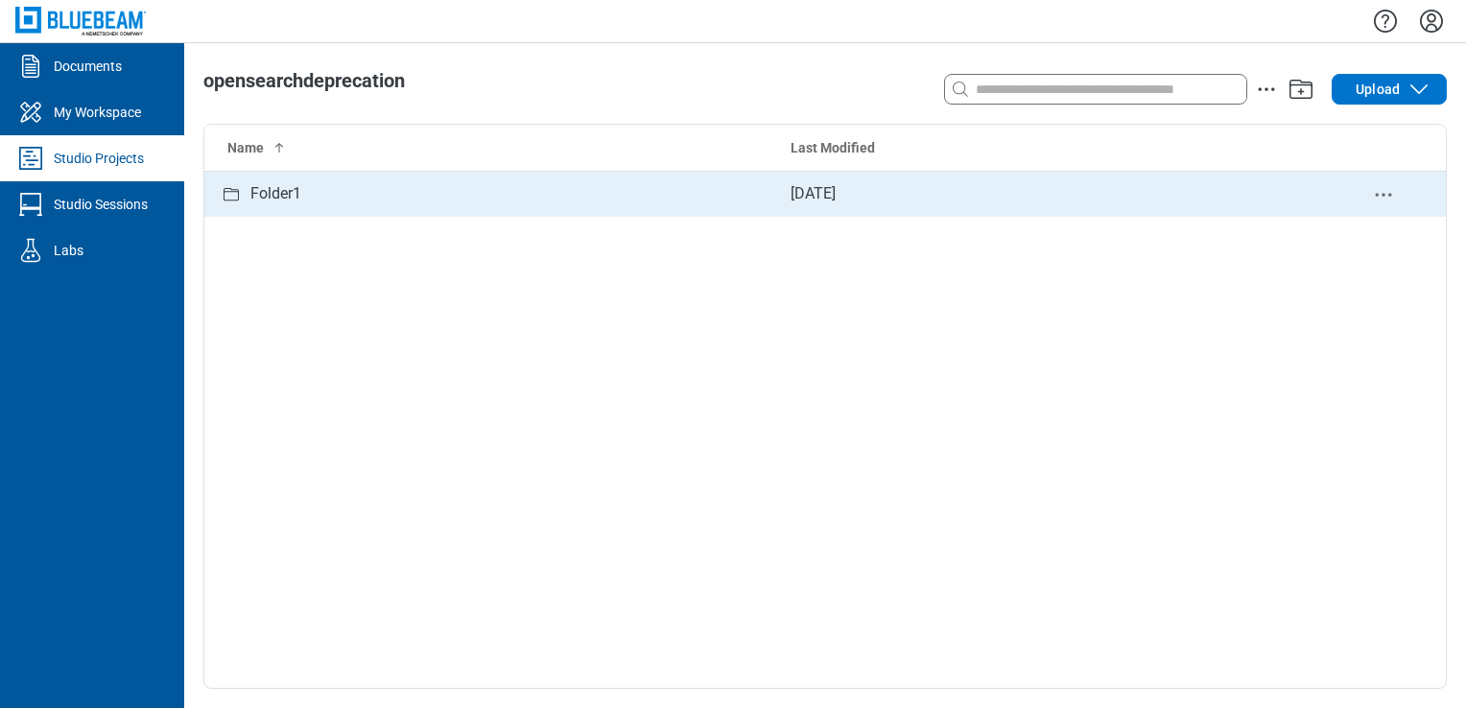
click at [319, 198] on div "Folder1" at bounding box center [490, 194] width 540 height 24
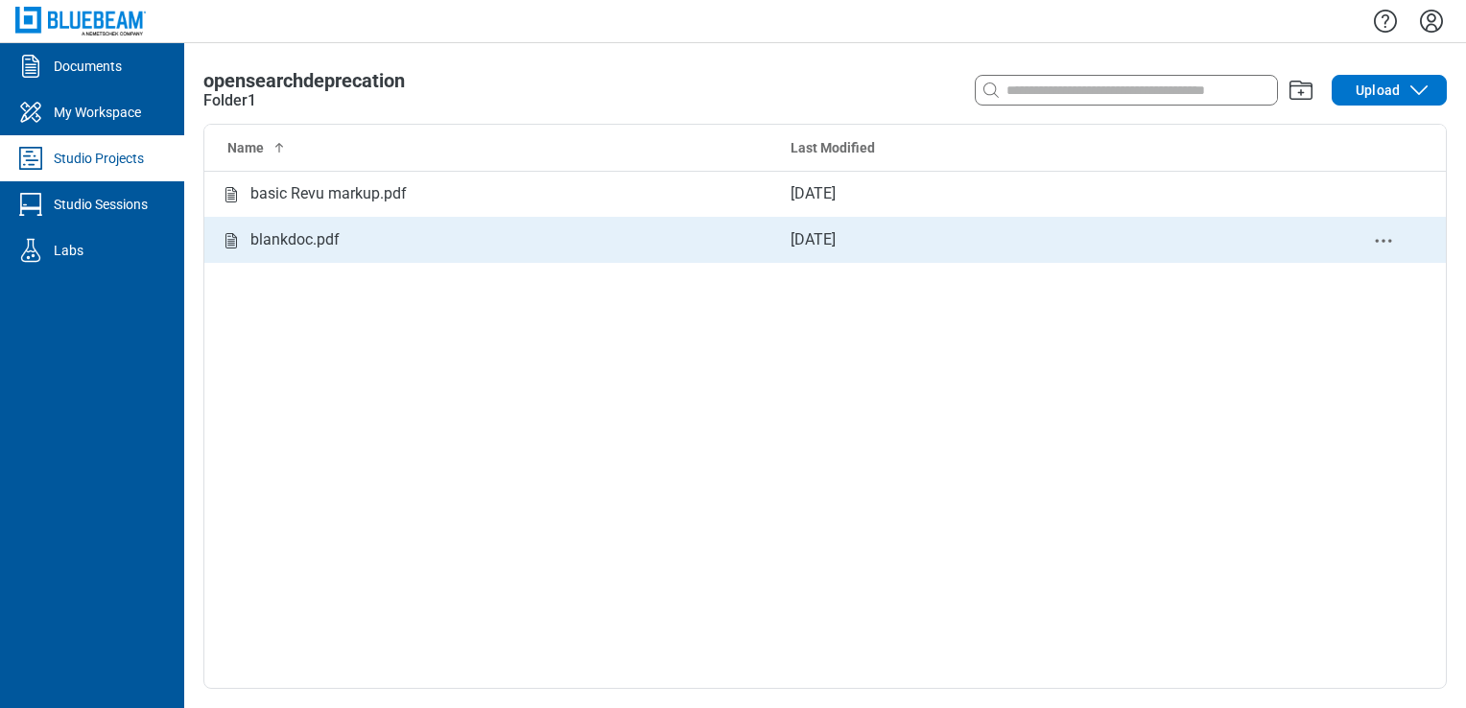
click at [327, 228] on div "blankdoc.pdf" at bounding box center [294, 240] width 89 height 24
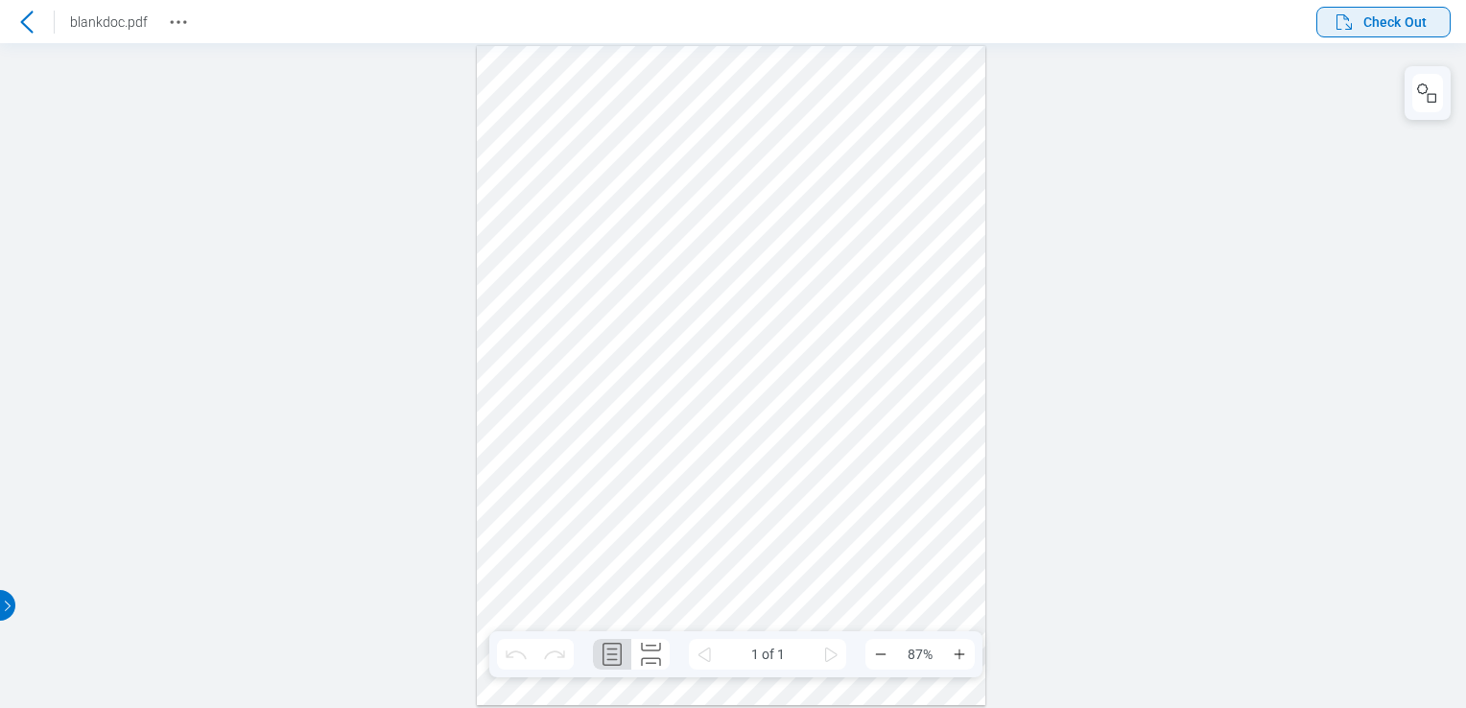
click at [1358, 35] on button "Check Out" at bounding box center [1383, 22] width 134 height 31
